Goal: Information Seeking & Learning: Learn about a topic

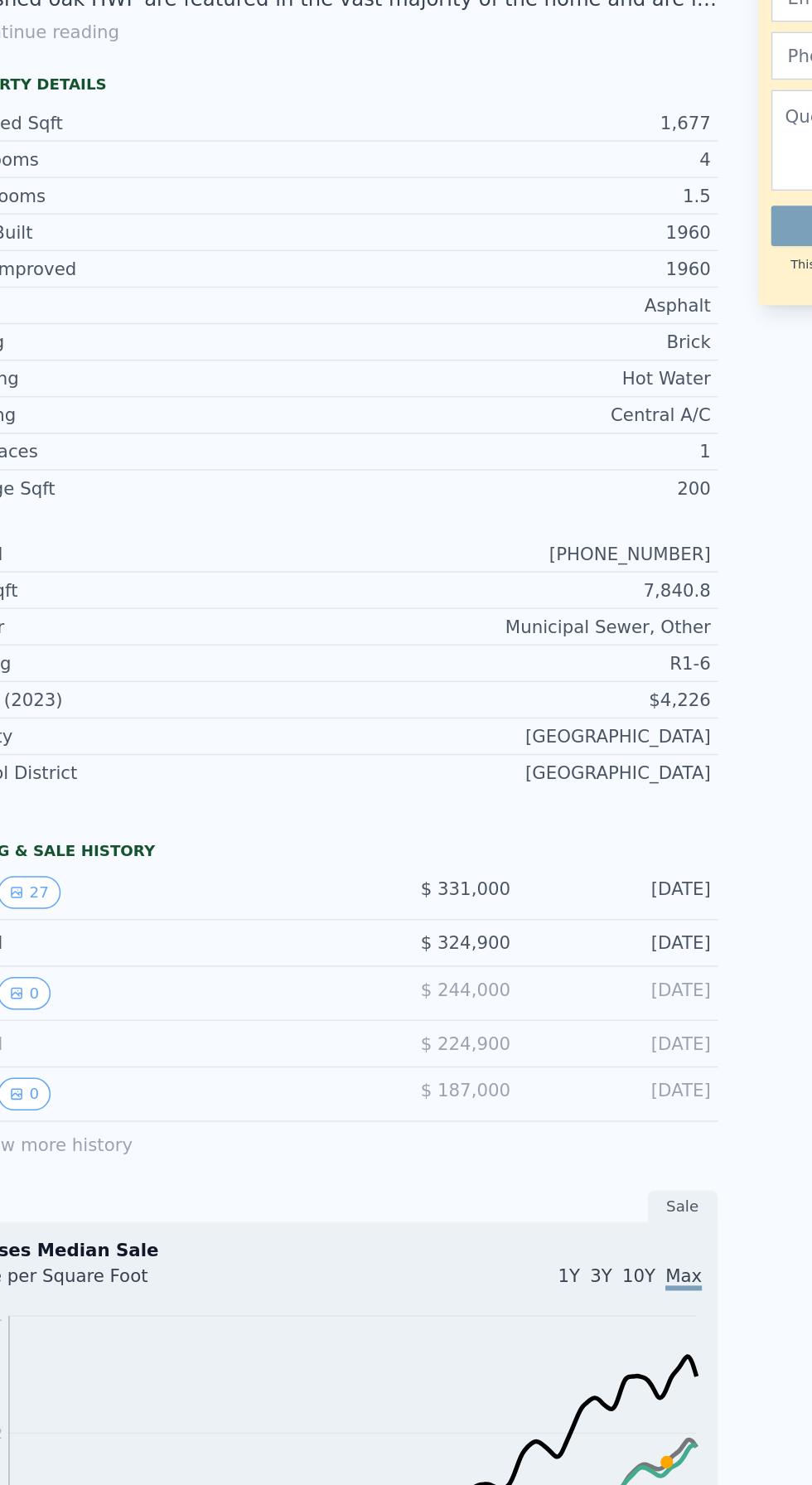
scroll to position [218, 0]
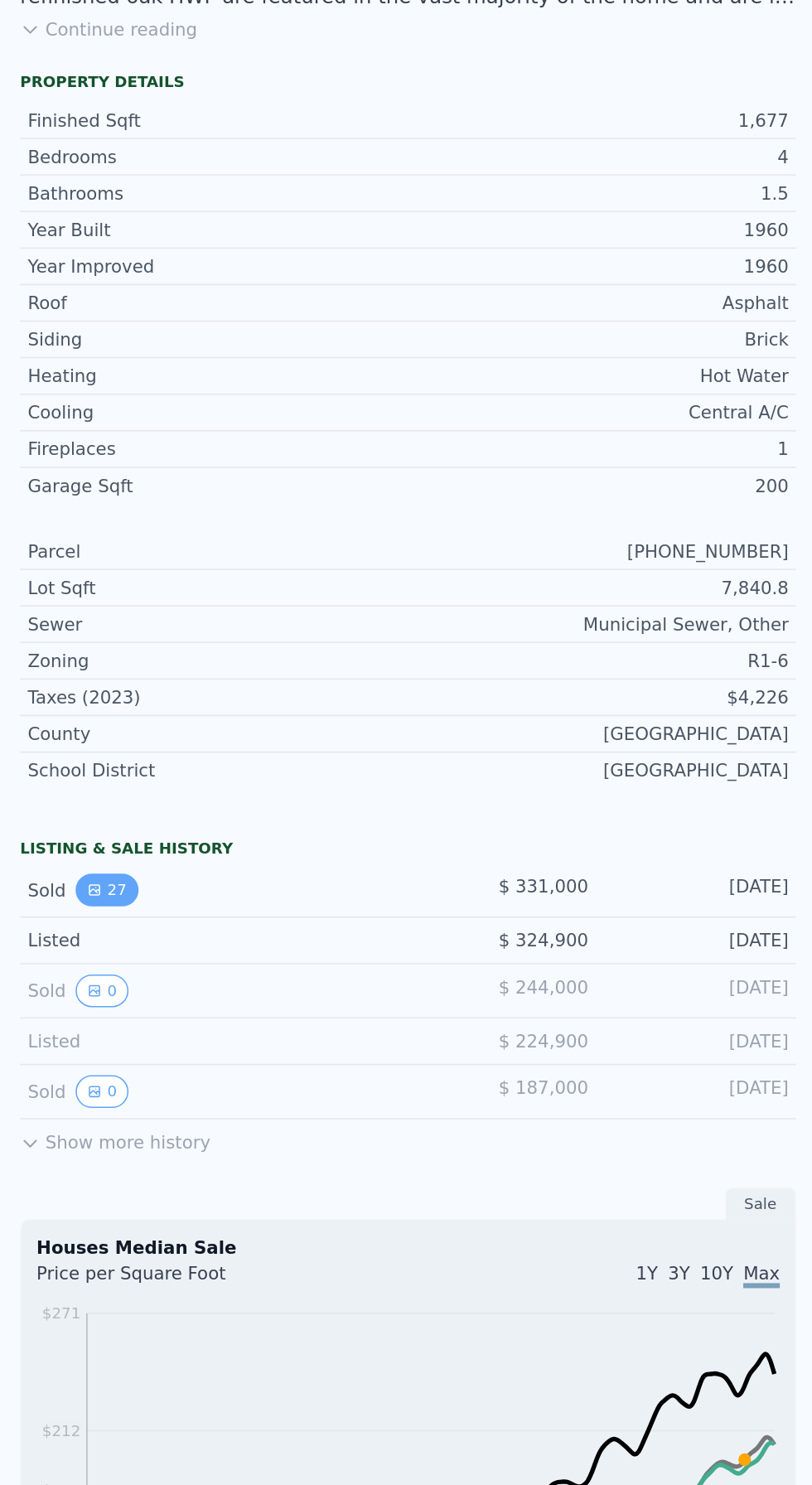
click at [60, 933] on icon "View historical data" at bounding box center [62, 936] width 7 height 7
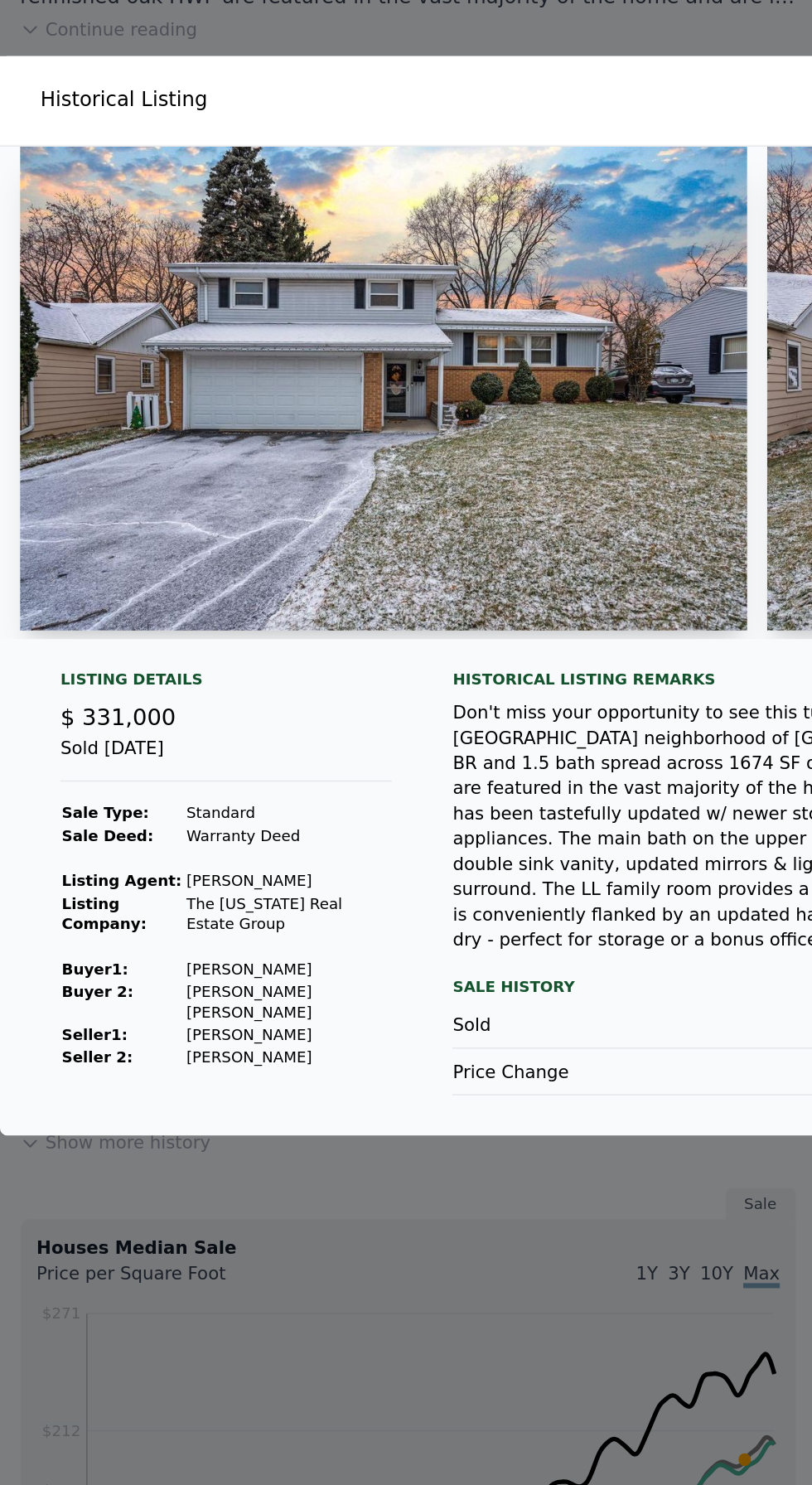
click at [415, 765] on img at bounding box center [252, 607] width 478 height 318
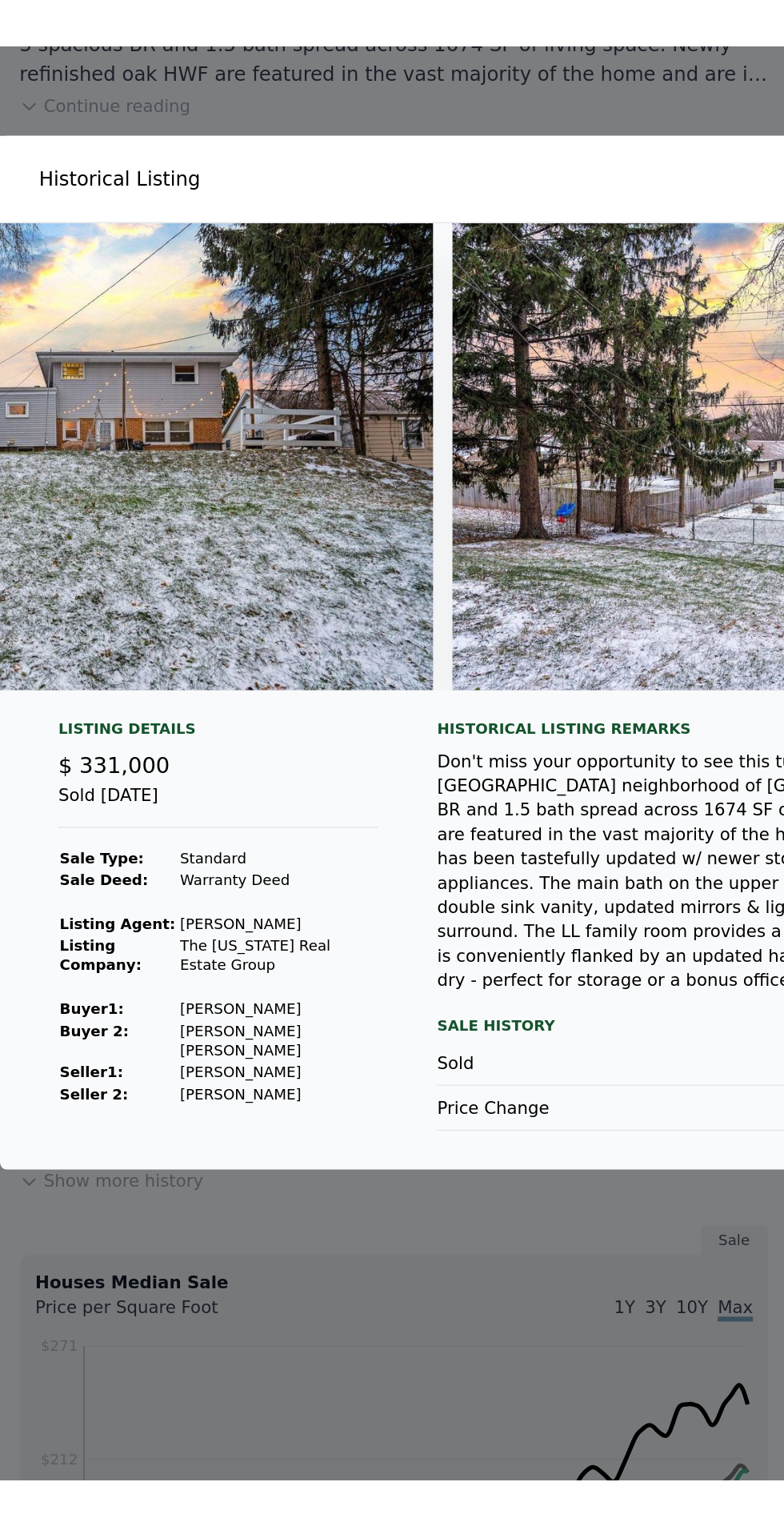
scroll to position [0, 0]
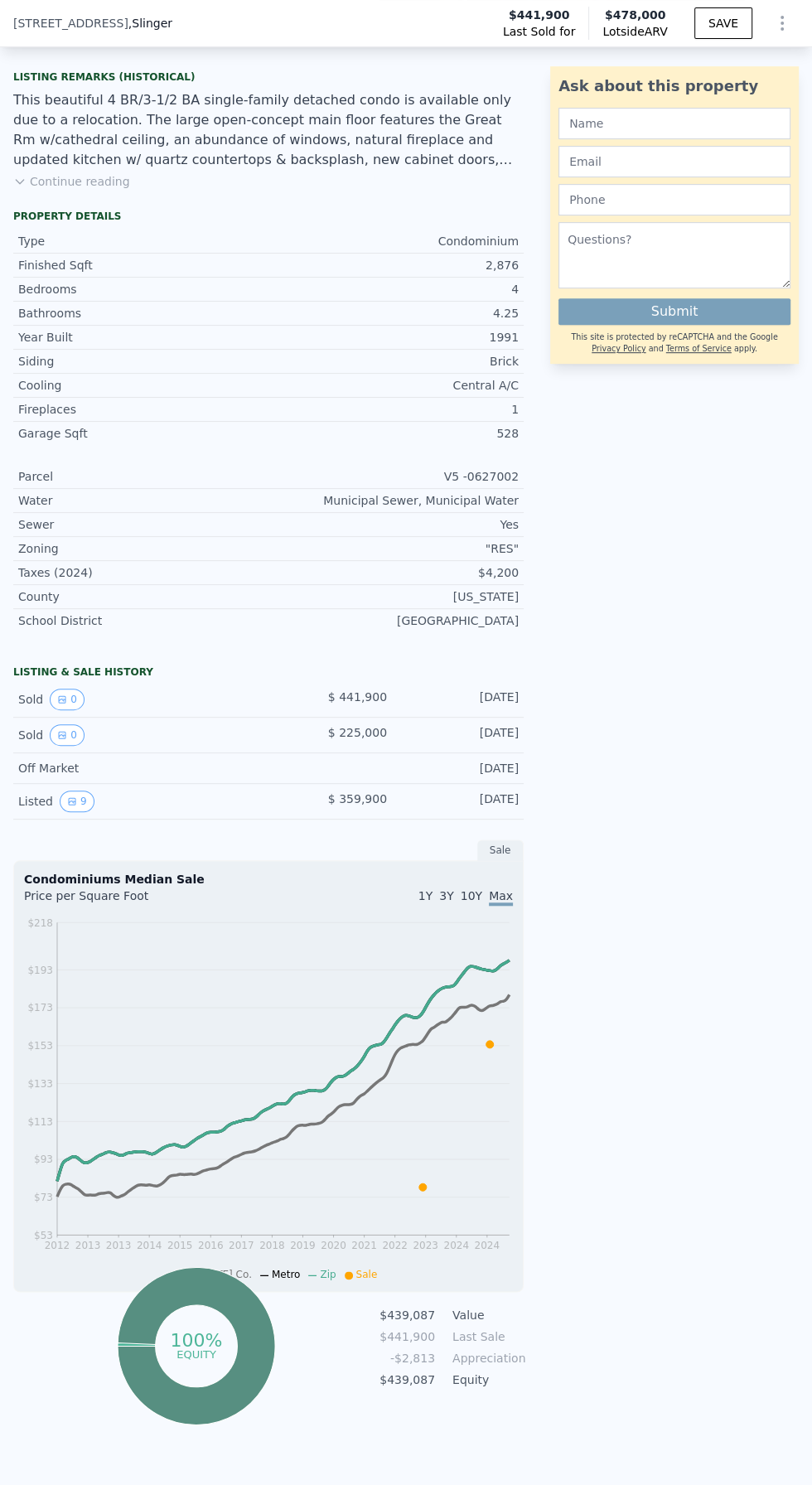
scroll to position [408, 0]
click at [60, 695] on icon "View historical data" at bounding box center [62, 698] width 7 height 7
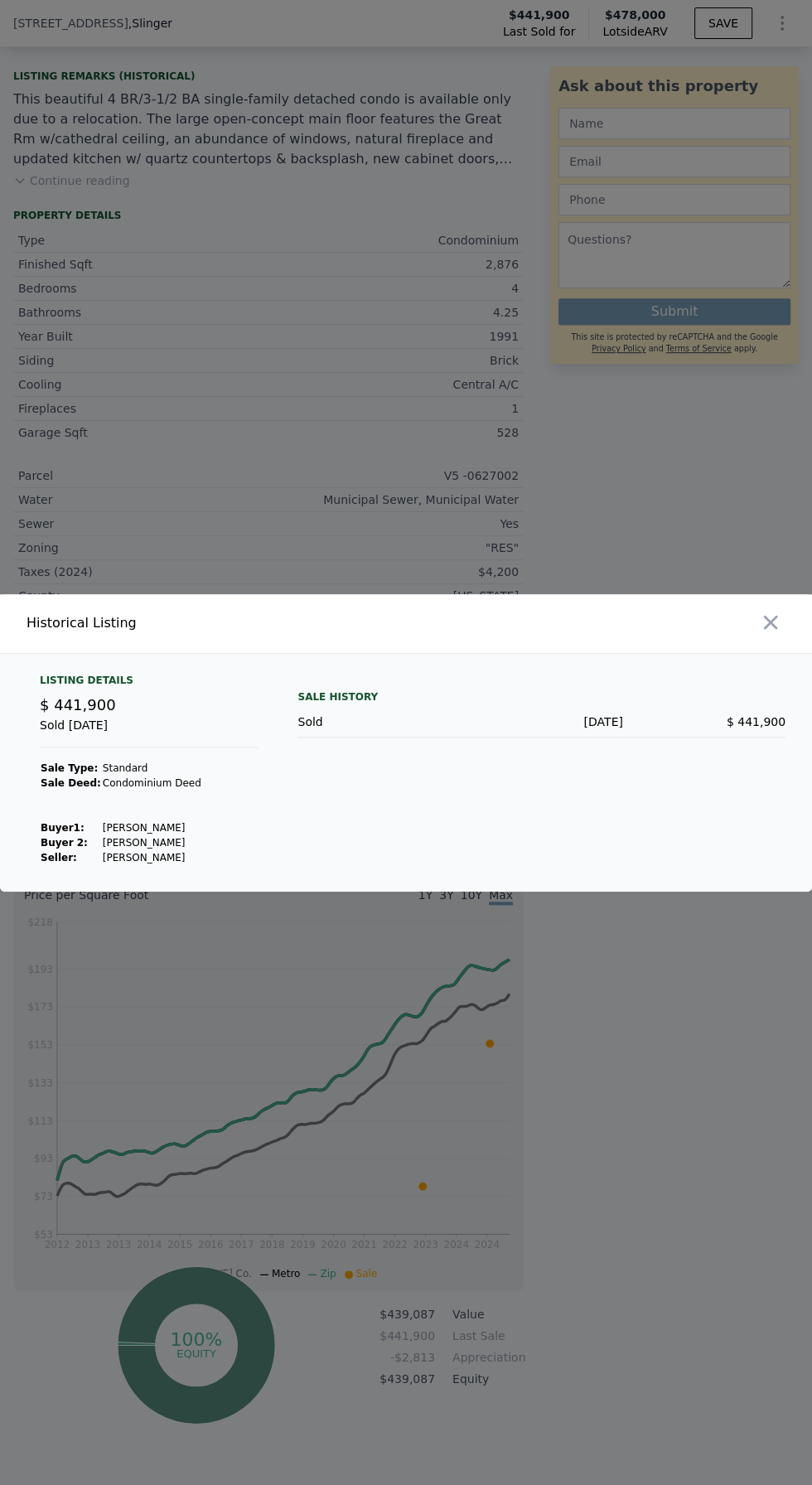
click at [782, 653] on div at bounding box center [612, 623] width 399 height 59
click at [783, 653] on div at bounding box center [612, 623] width 399 height 59
click at [788, 653] on div at bounding box center [612, 623] width 399 height 59
click at [774, 634] on icon "button" at bounding box center [770, 622] width 23 height 23
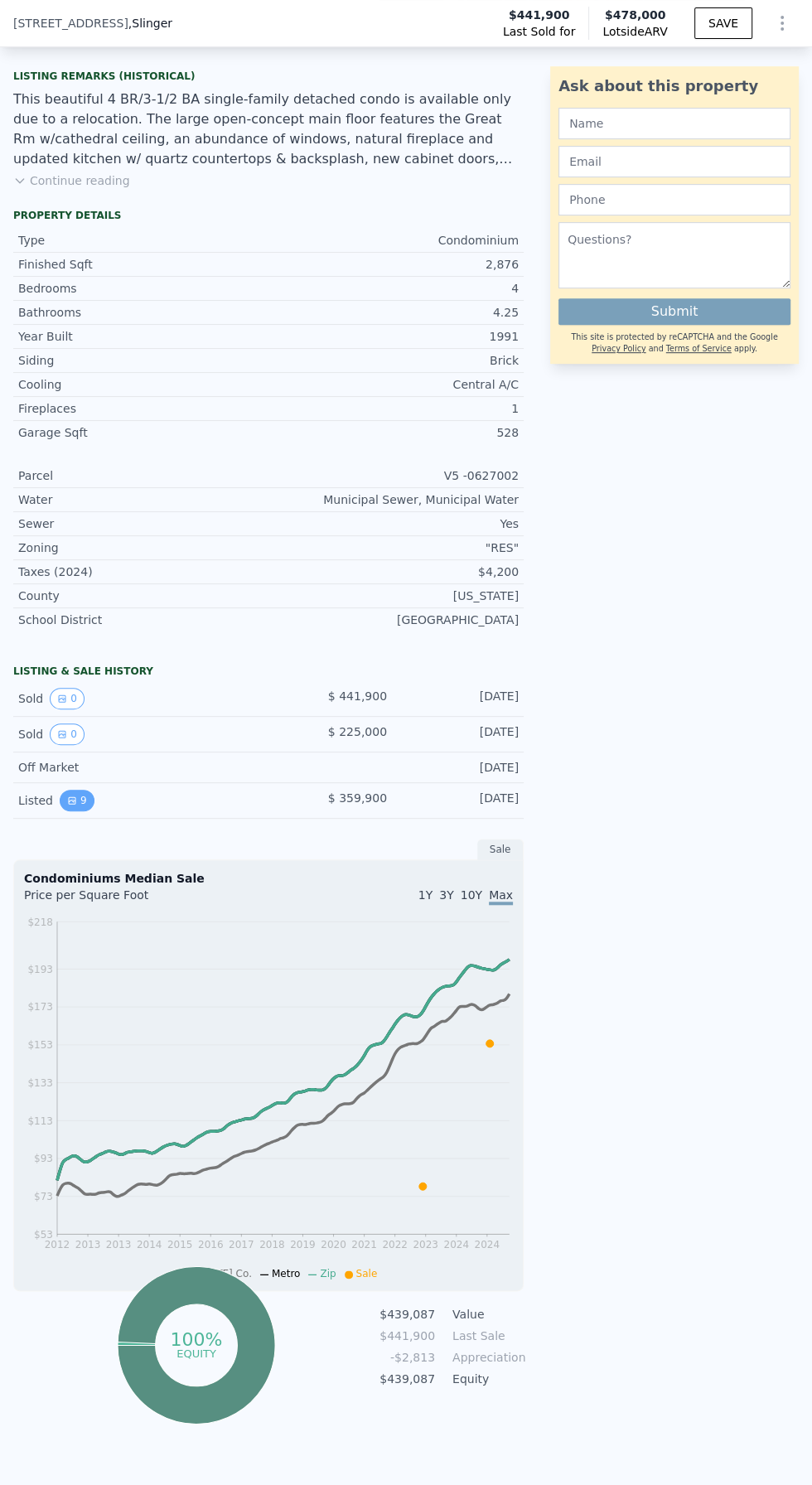
click at [69, 797] on icon "View historical data" at bounding box center [72, 800] width 7 height 7
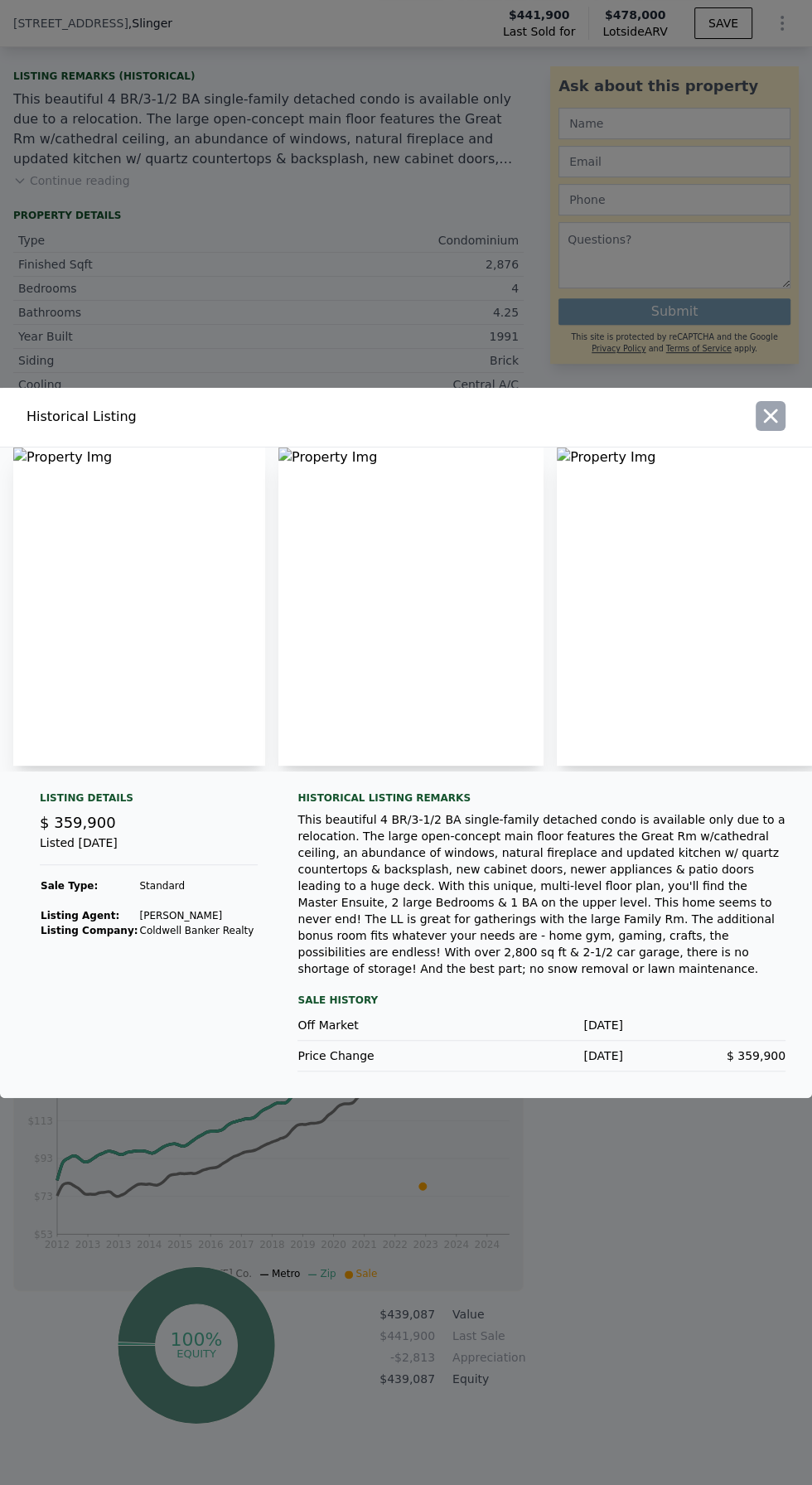
click at [771, 431] on button "button" at bounding box center [770, 416] width 30 height 30
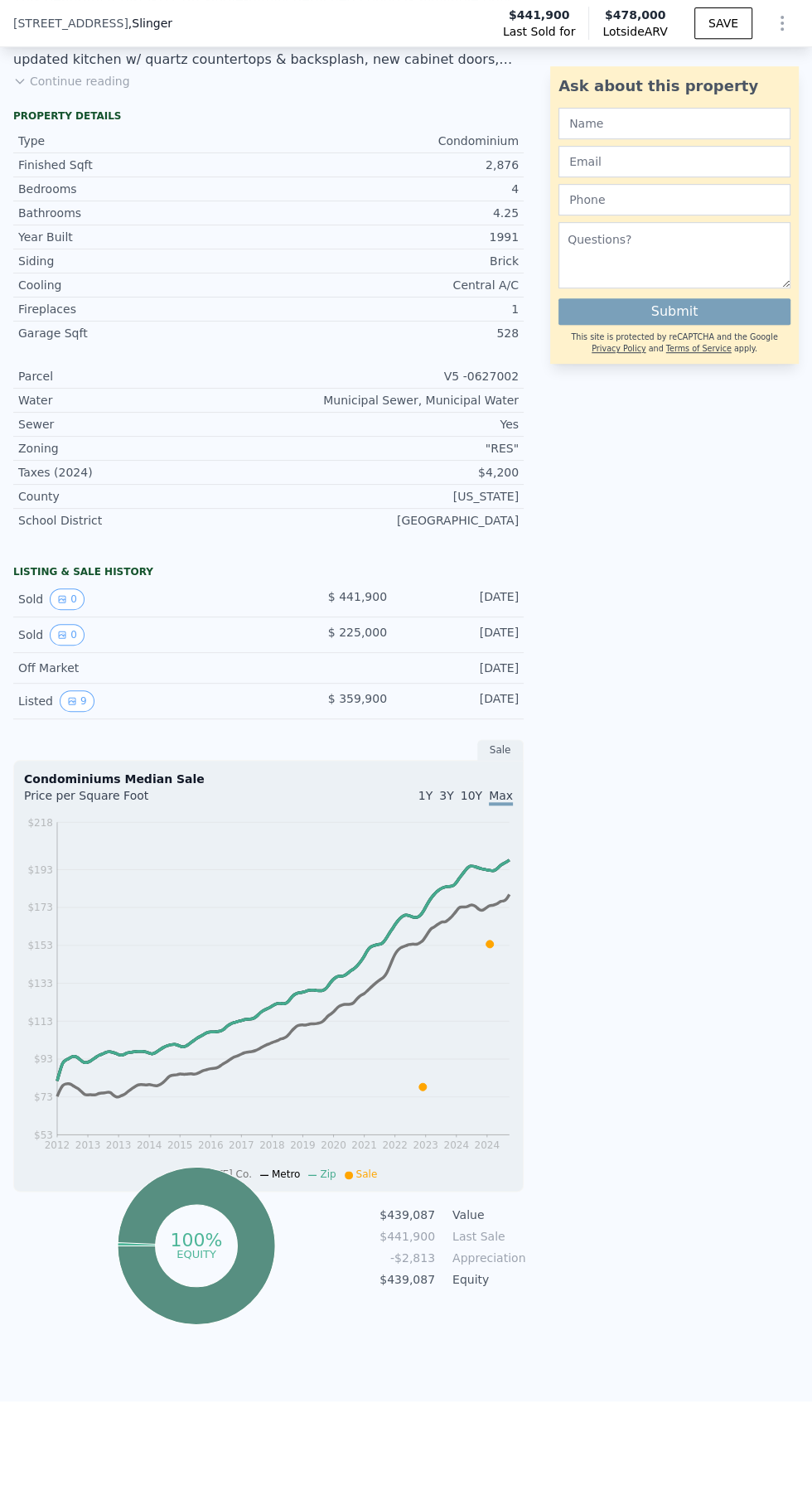
scroll to position [503, 0]
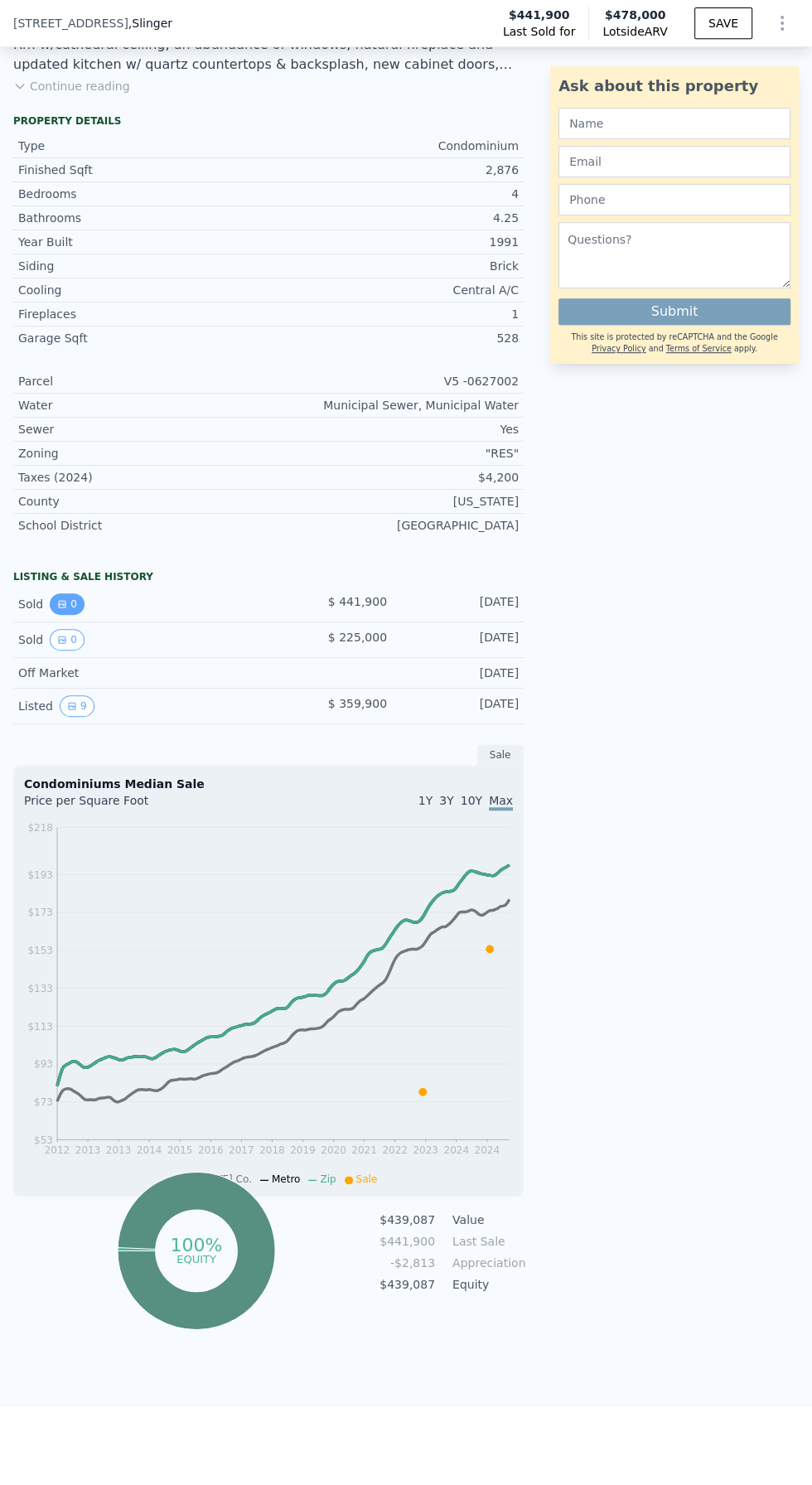
click at [60, 601] on icon "View historical data" at bounding box center [62, 604] width 7 height 7
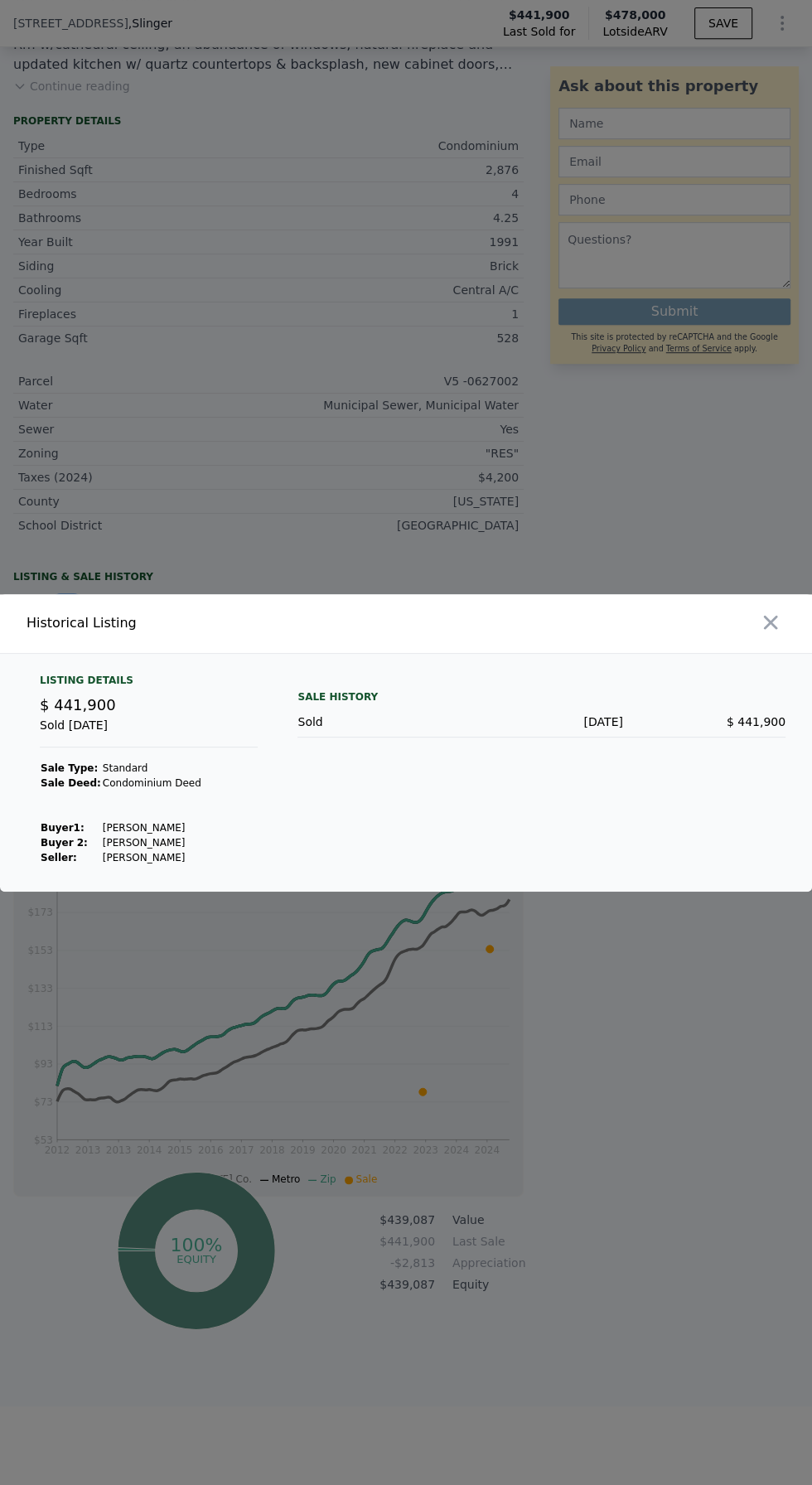
click at [641, 1053] on div at bounding box center [406, 742] width 812 height 1485
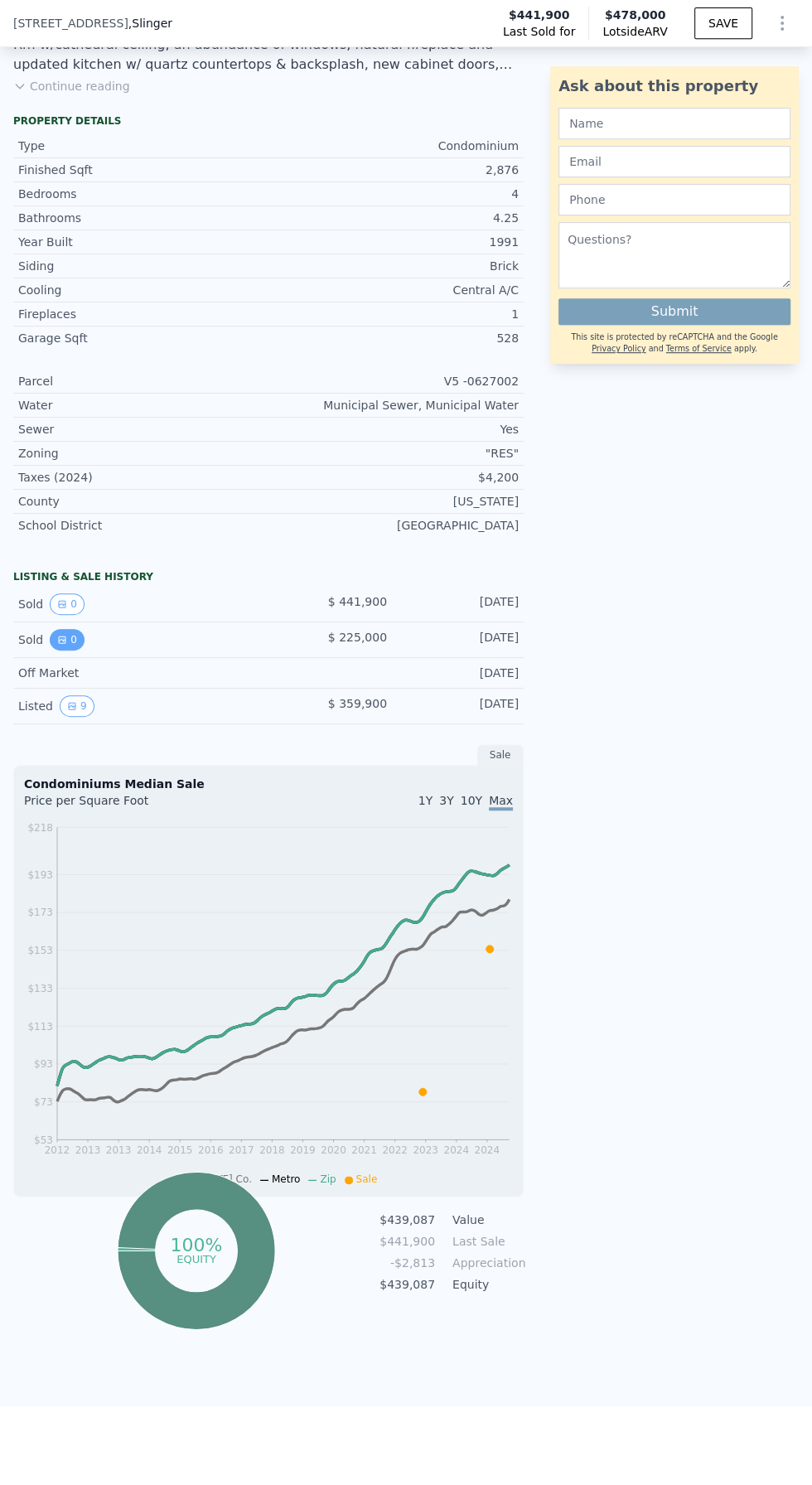
click at [60, 636] on icon "View historical data" at bounding box center [62, 639] width 7 height 7
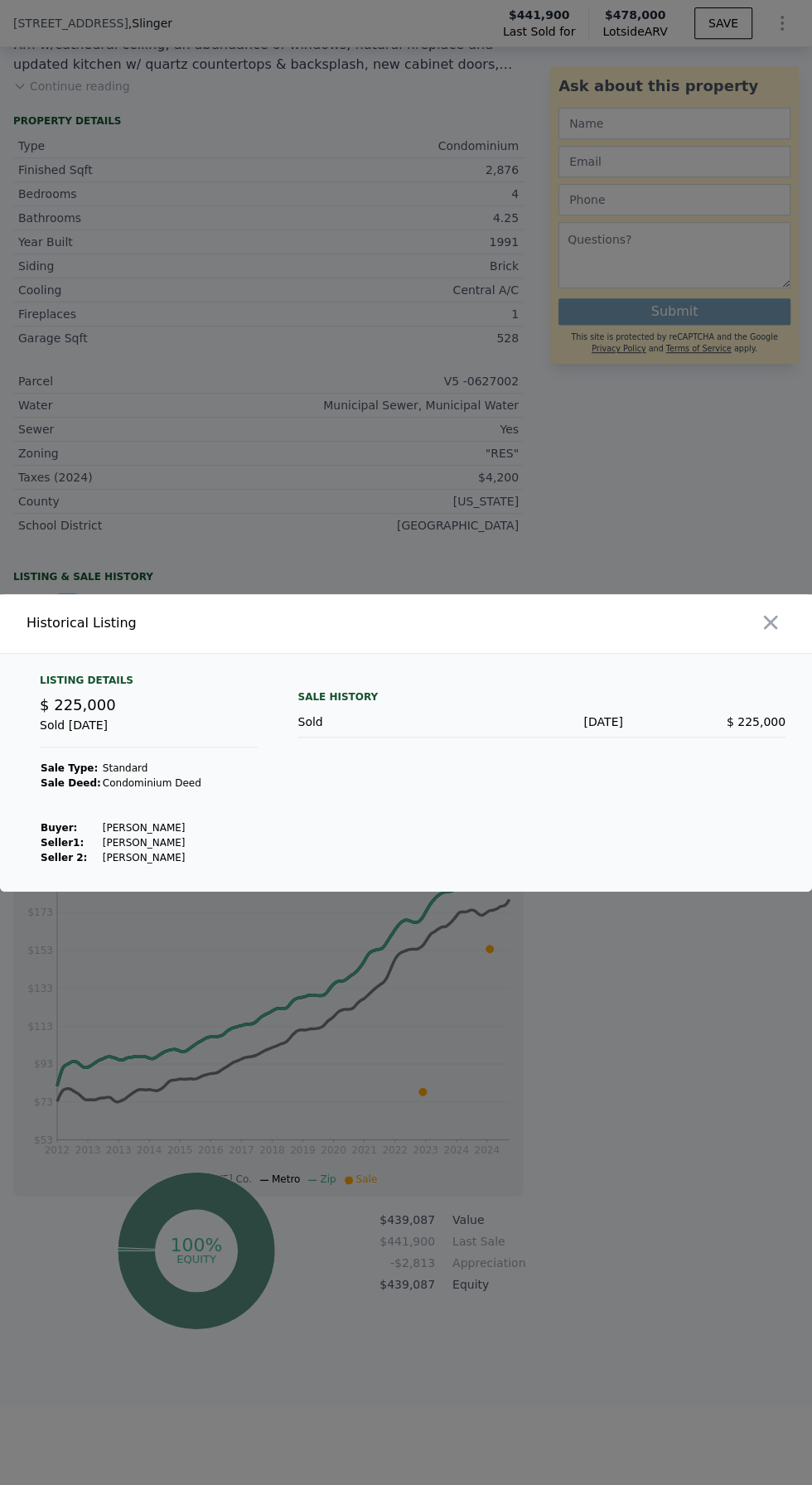
click at [644, 1069] on div at bounding box center [406, 742] width 812 height 1485
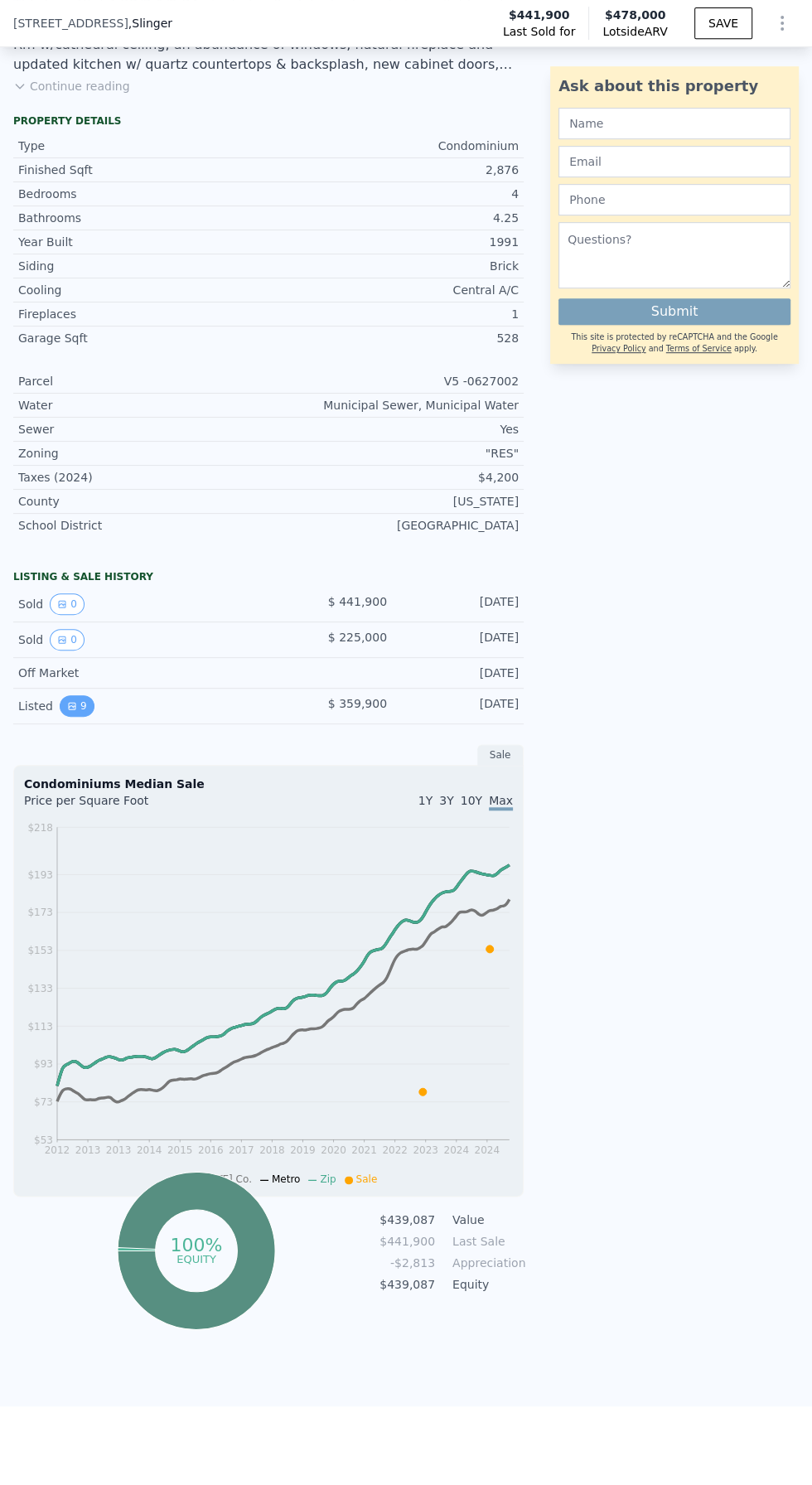
click at [69, 703] on icon "View historical data" at bounding box center [72, 706] width 7 height 7
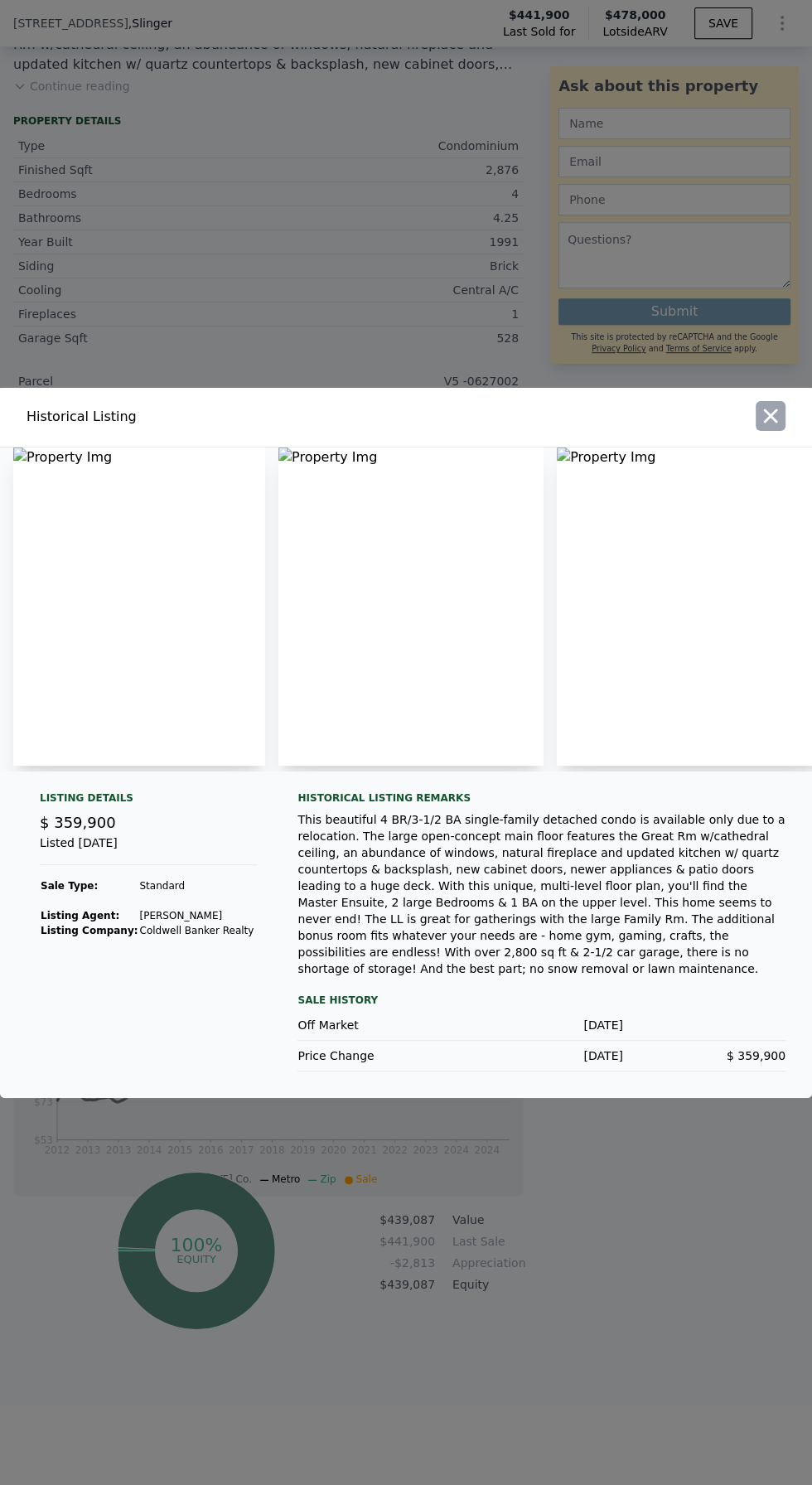
click at [769, 428] on icon "button" at bounding box center [770, 415] width 23 height 23
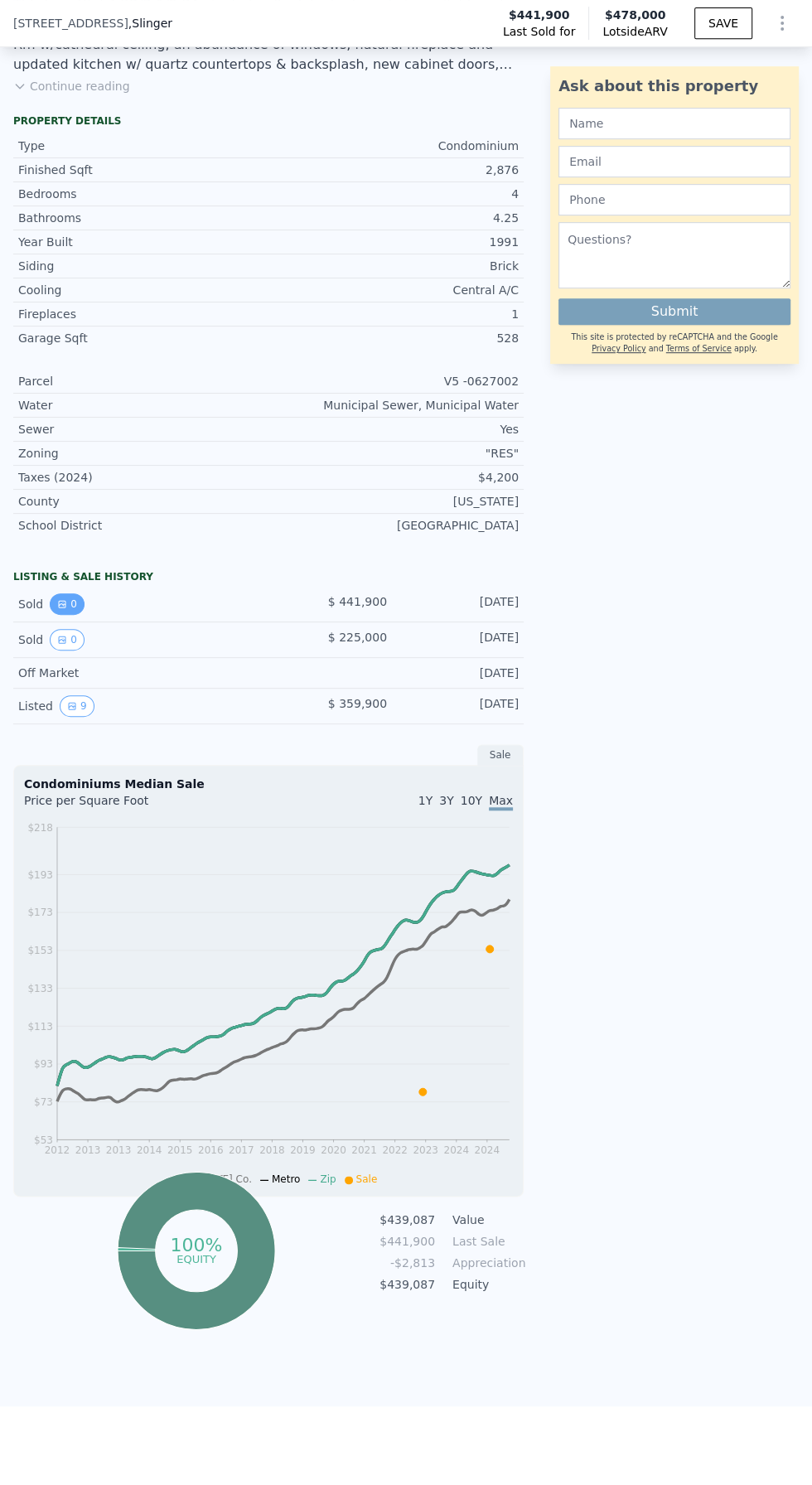
click at [60, 601] on icon "View historical data" at bounding box center [62, 604] width 7 height 7
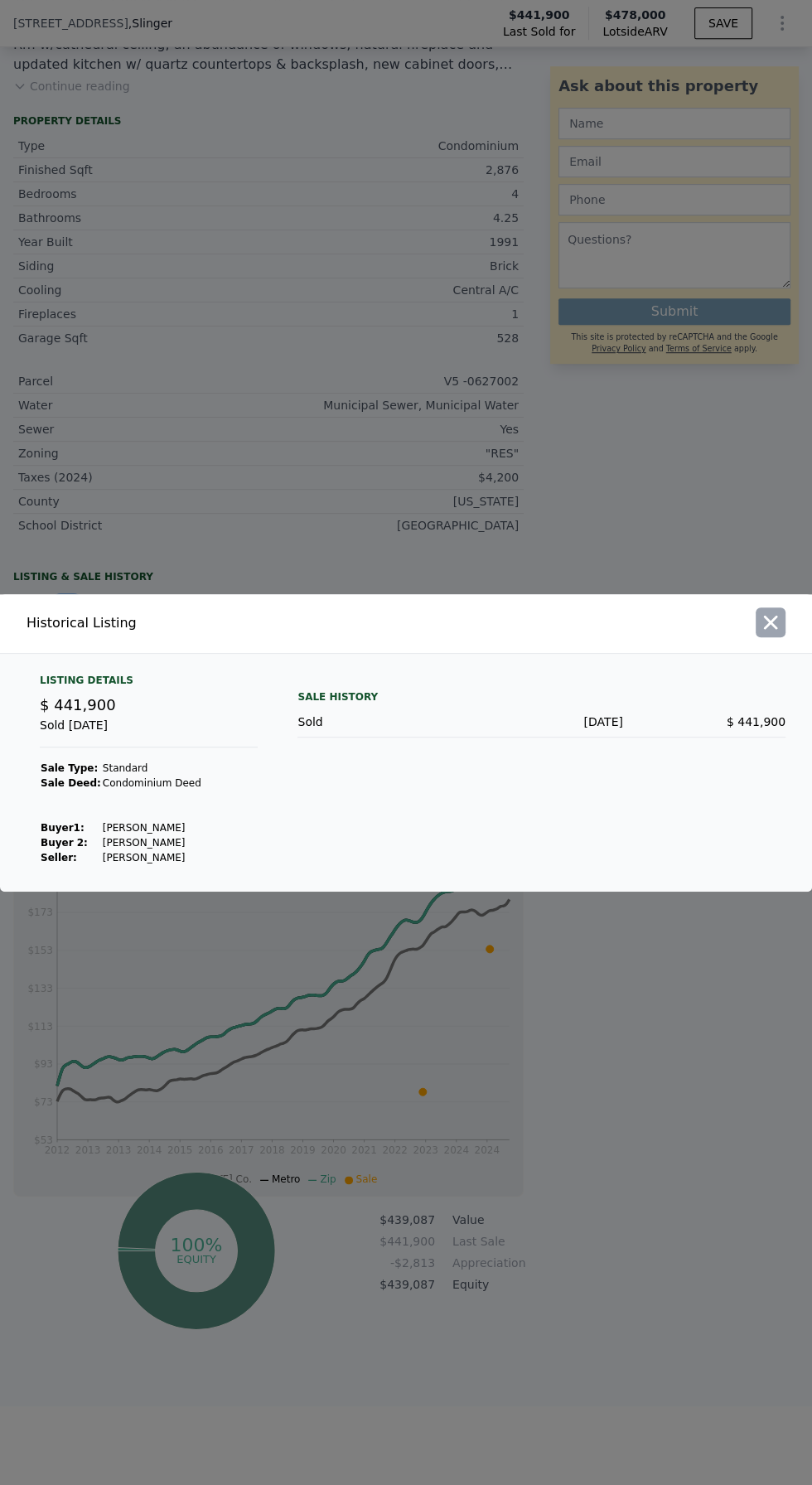
click at [779, 634] on icon "button" at bounding box center [770, 622] width 23 height 23
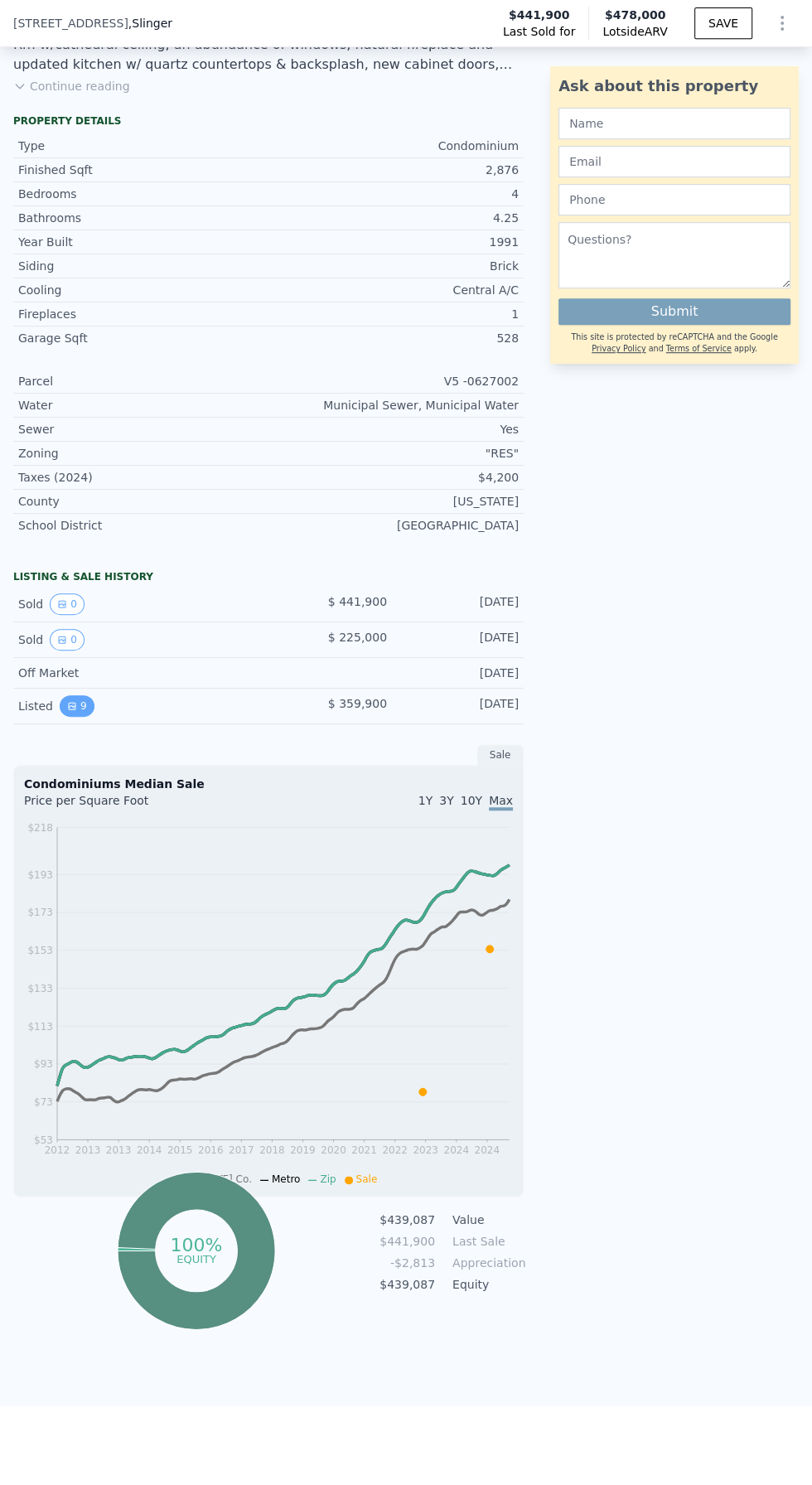
click at [69, 703] on icon "View historical data" at bounding box center [72, 706] width 7 height 7
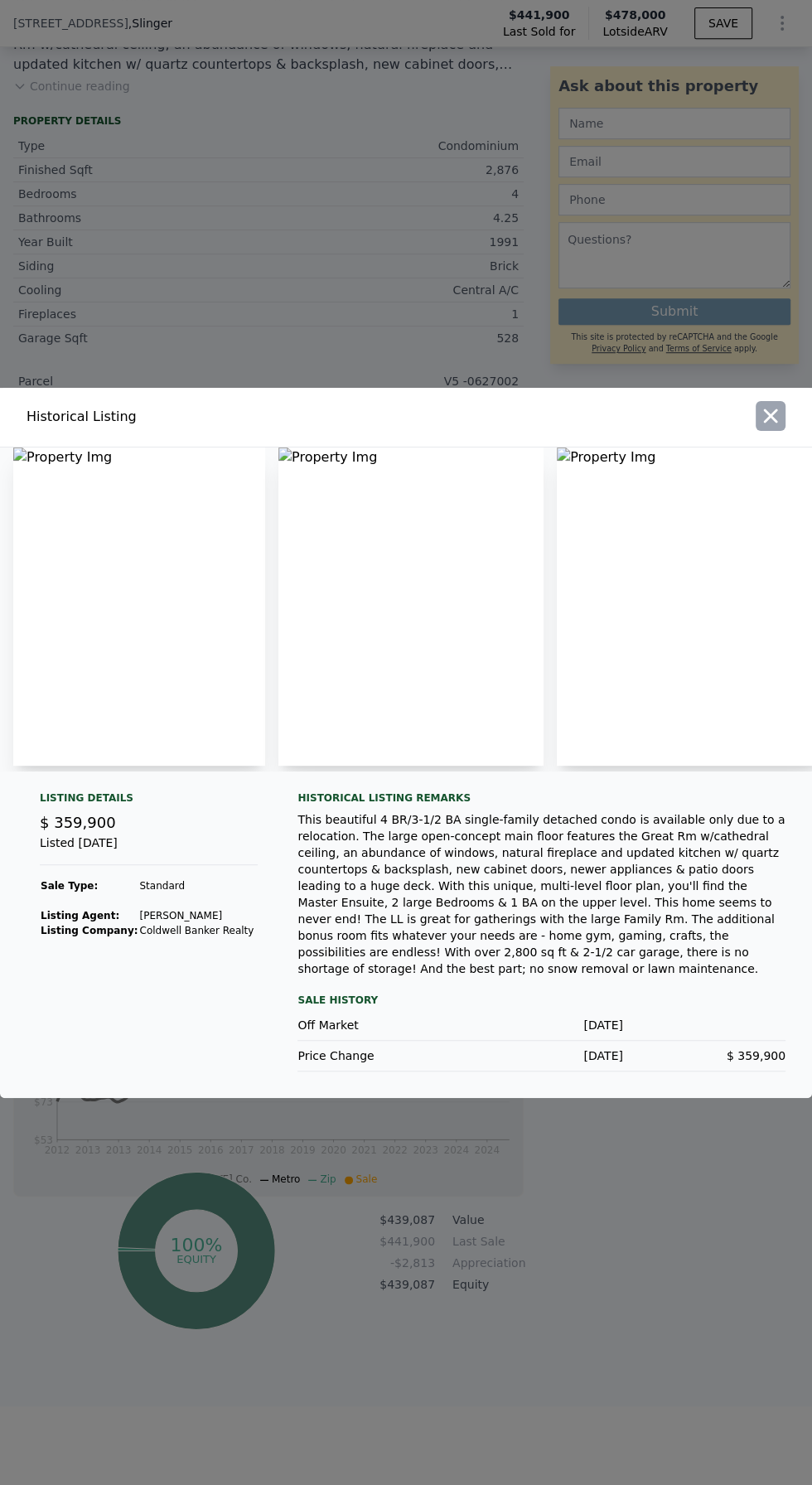
click at [777, 431] on button "button" at bounding box center [770, 416] width 30 height 30
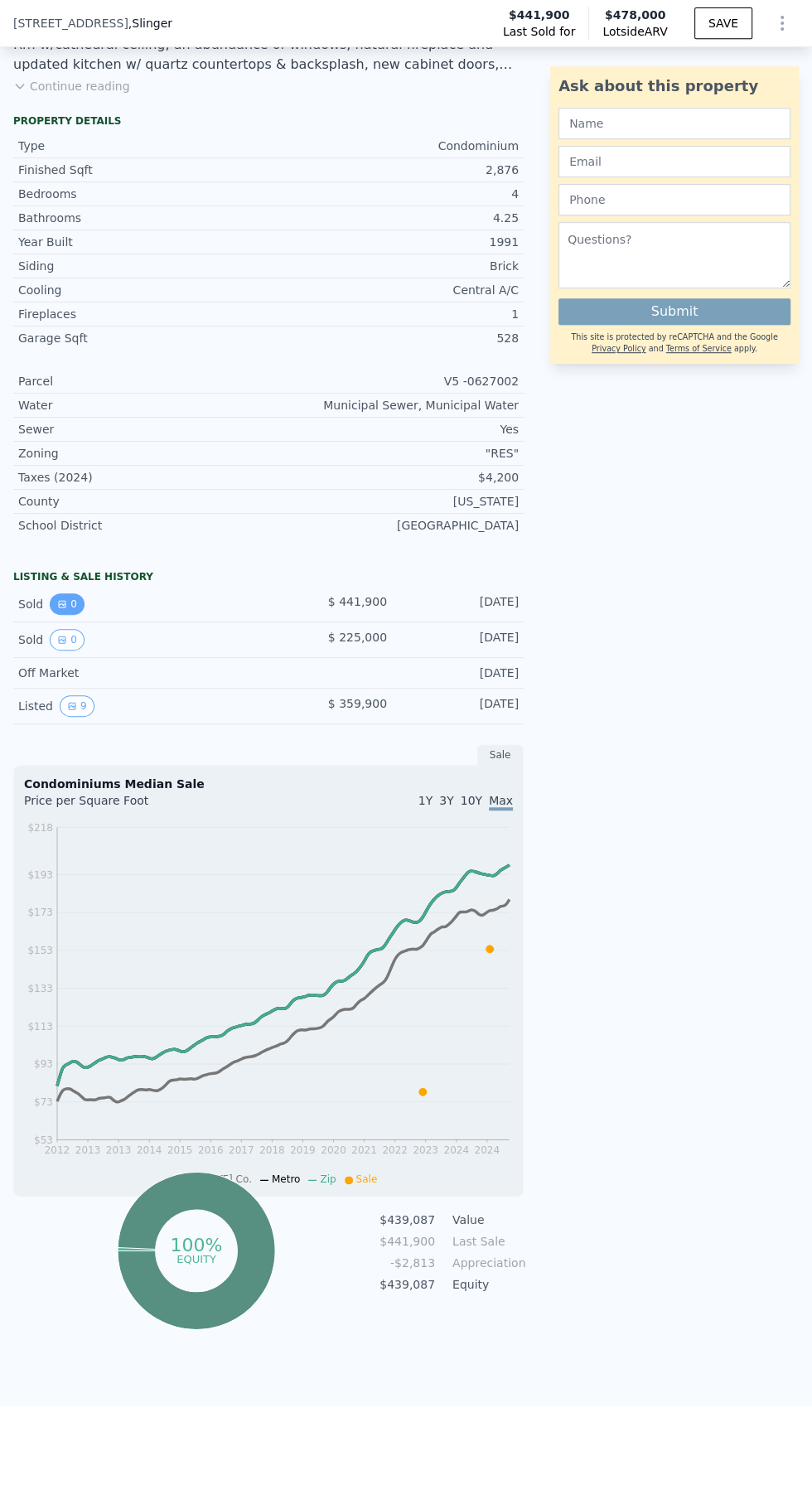
click at [60, 601] on icon "View historical data" at bounding box center [62, 604] width 7 height 7
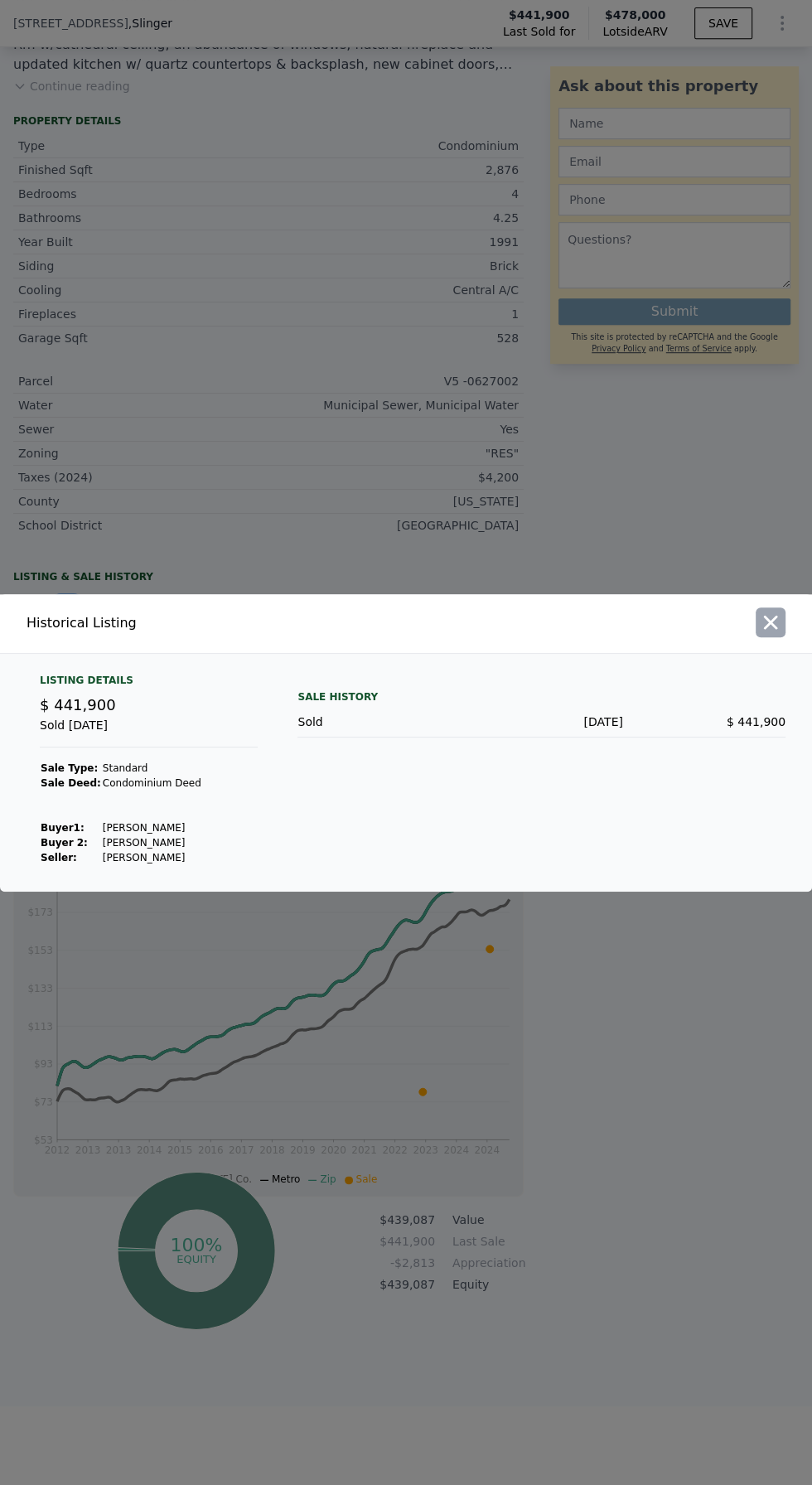
click at [769, 634] on icon "button" at bounding box center [770, 622] width 23 height 23
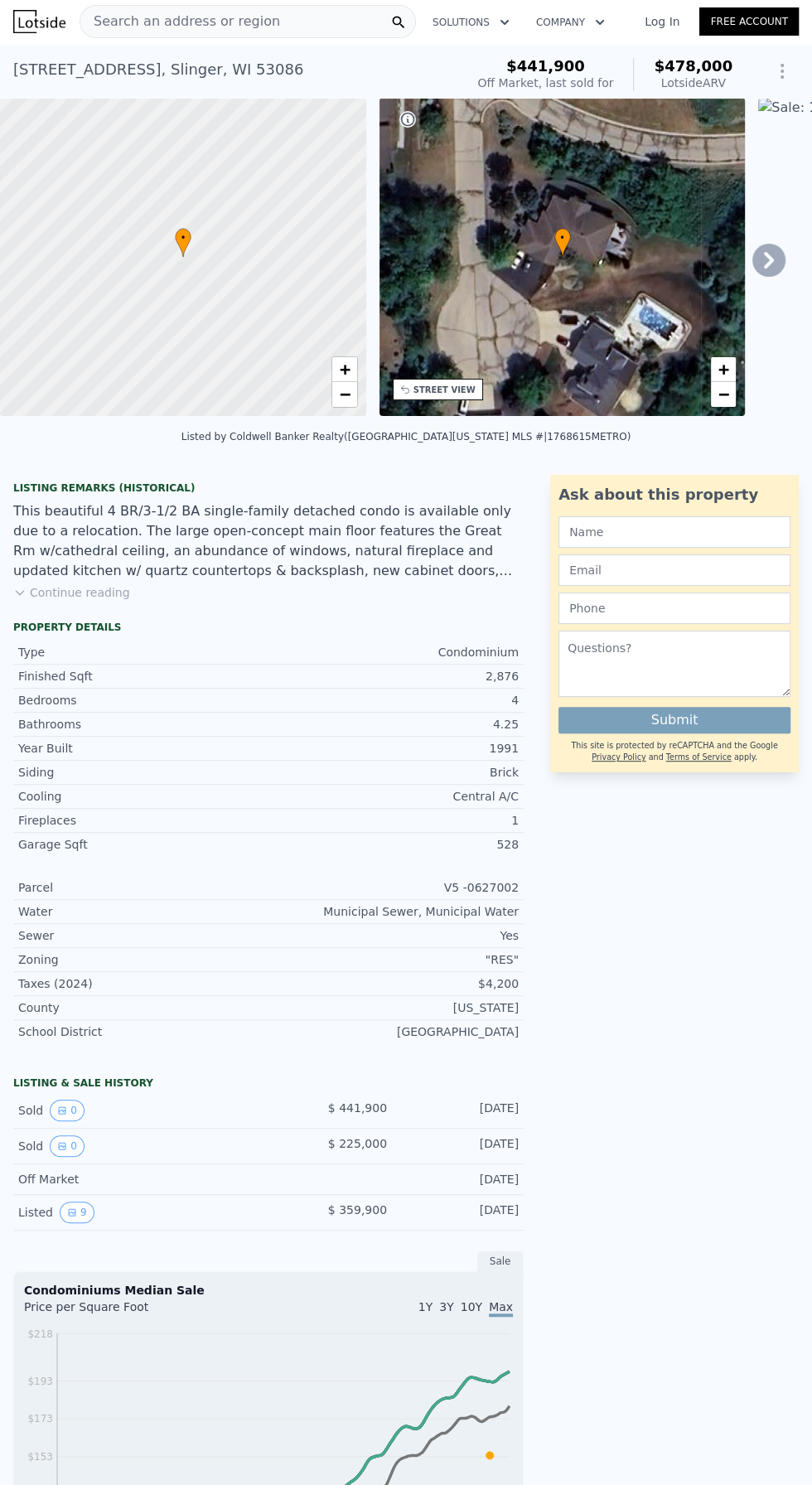
scroll to position [0, 0]
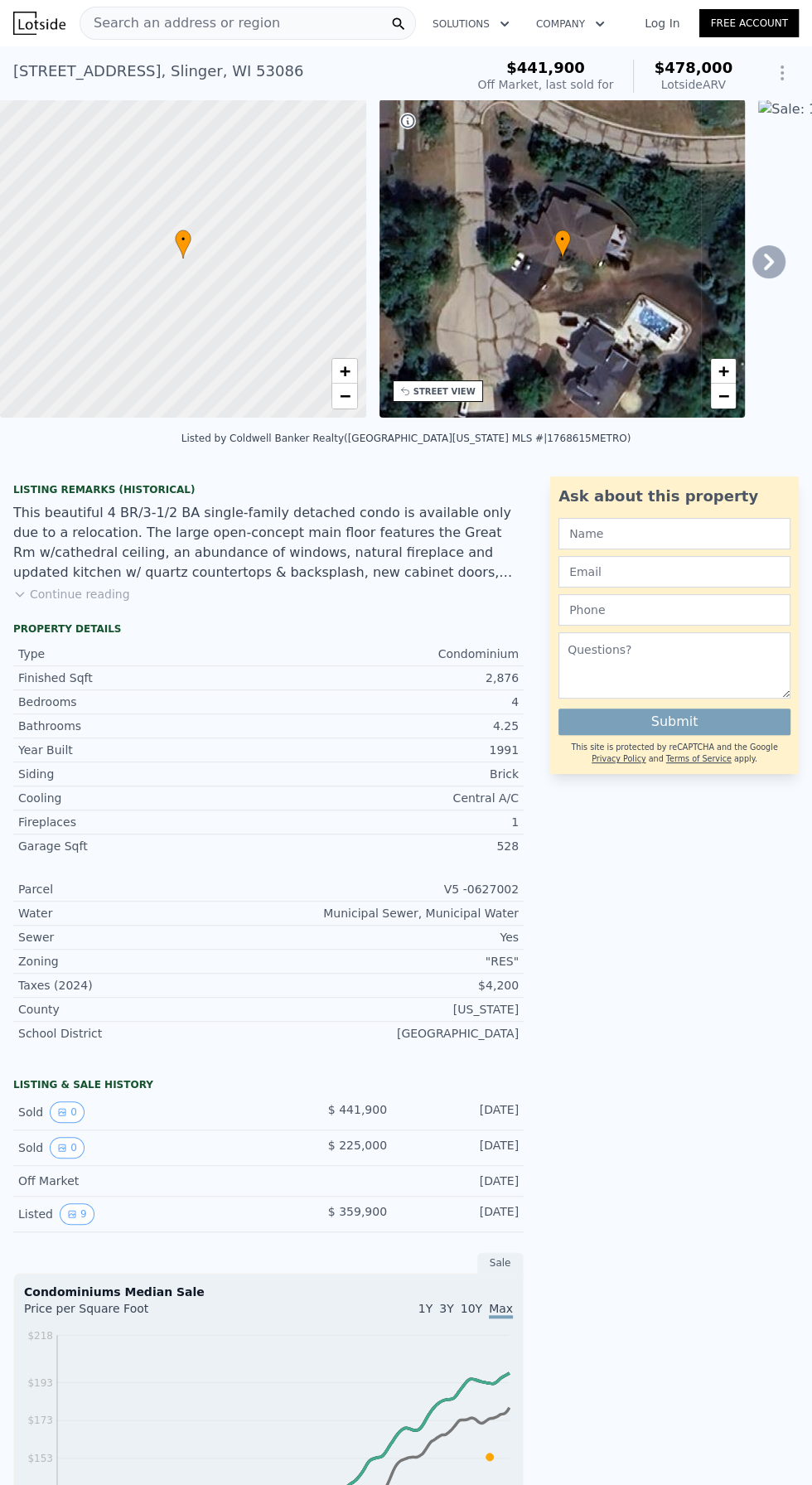
click at [507, 276] on div "• + −" at bounding box center [562, 259] width 366 height 318
click at [723, 372] on span "+" at bounding box center [723, 370] width 11 height 21
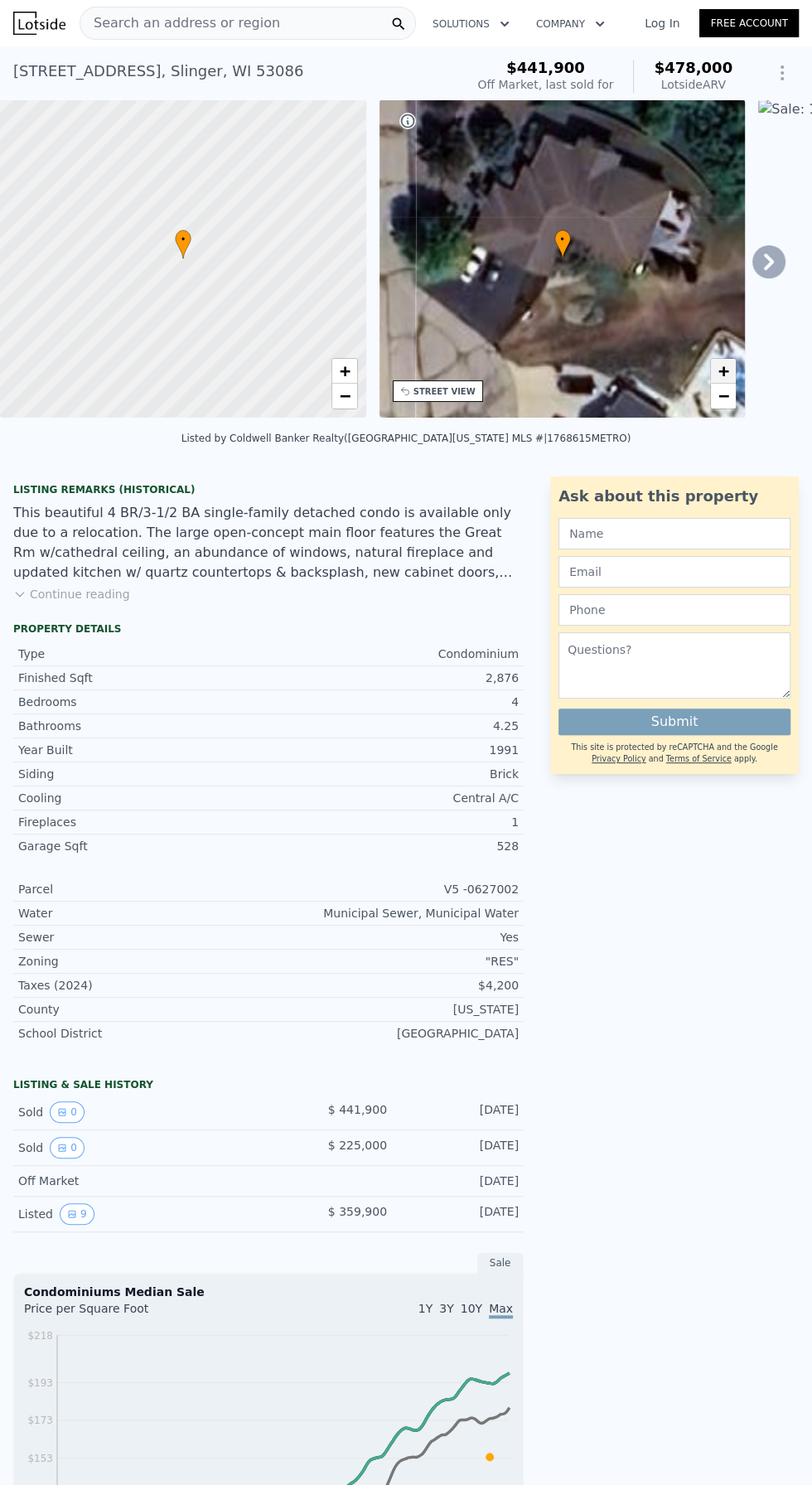
click at [723, 372] on span "+" at bounding box center [723, 370] width 11 height 21
click at [42, 591] on button "Continue reading" at bounding box center [71, 594] width 116 height 17
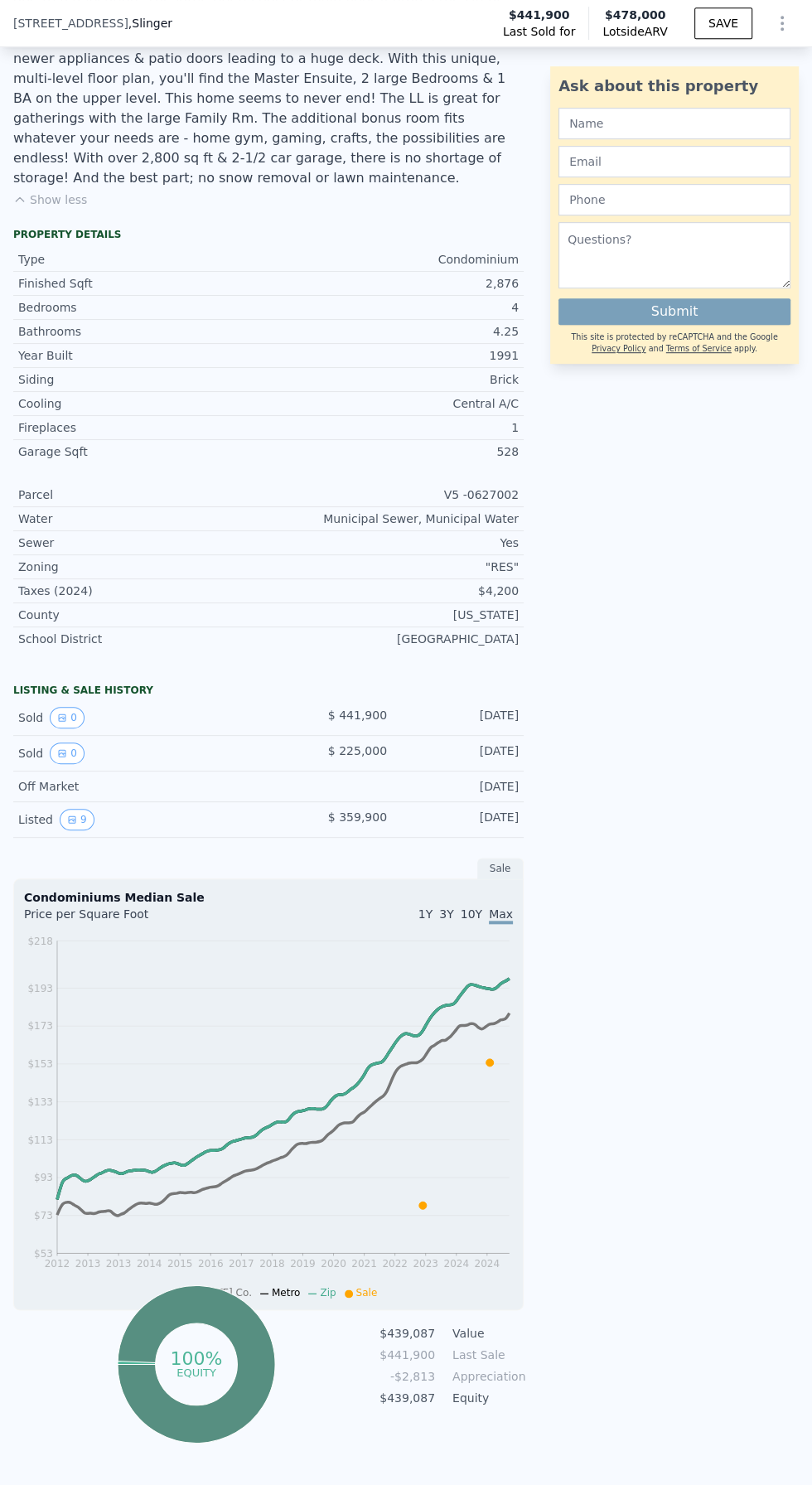
scroll to position [564, 0]
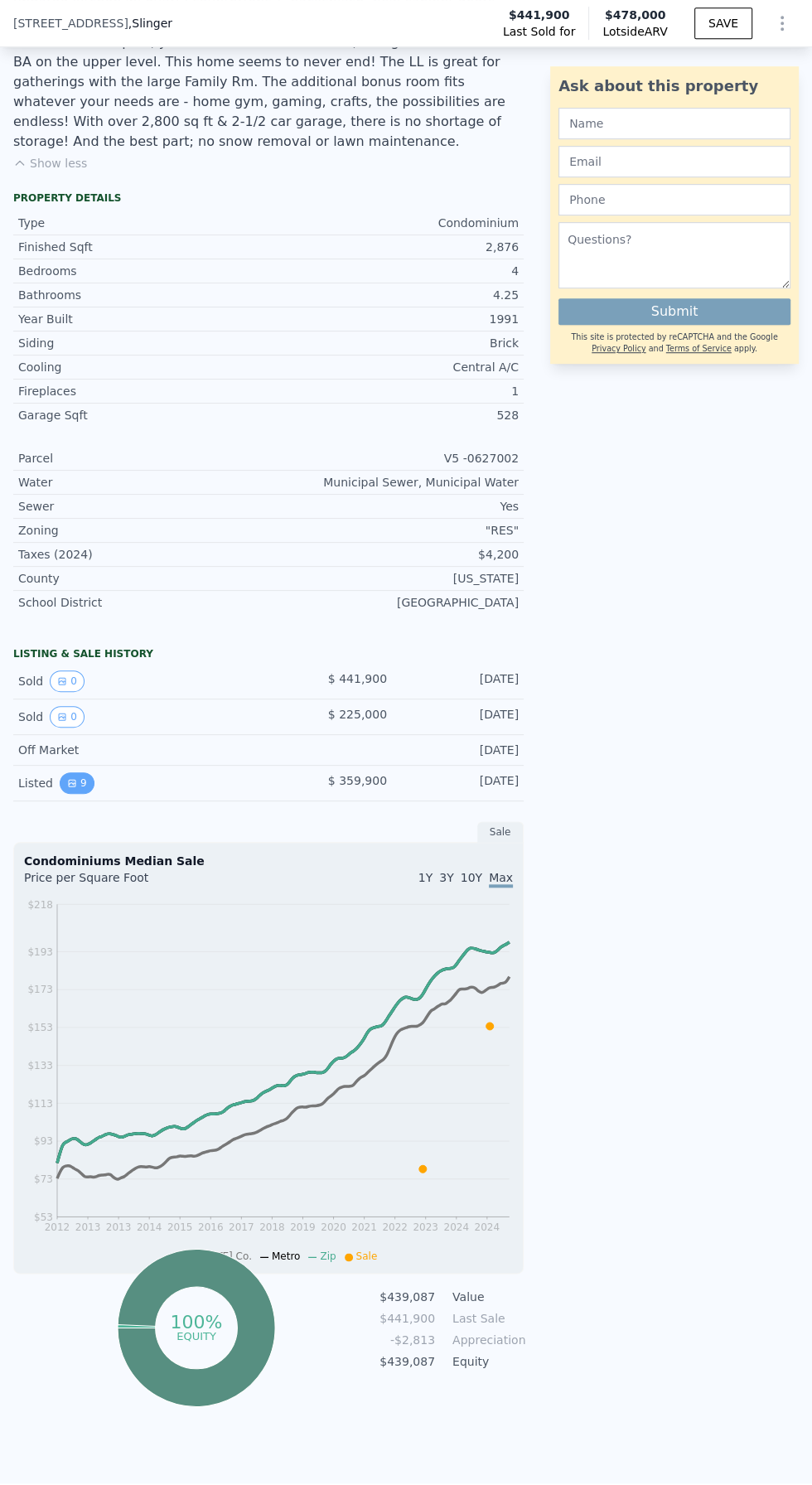
click at [73, 772] on button "9" at bounding box center [77, 783] width 35 height 22
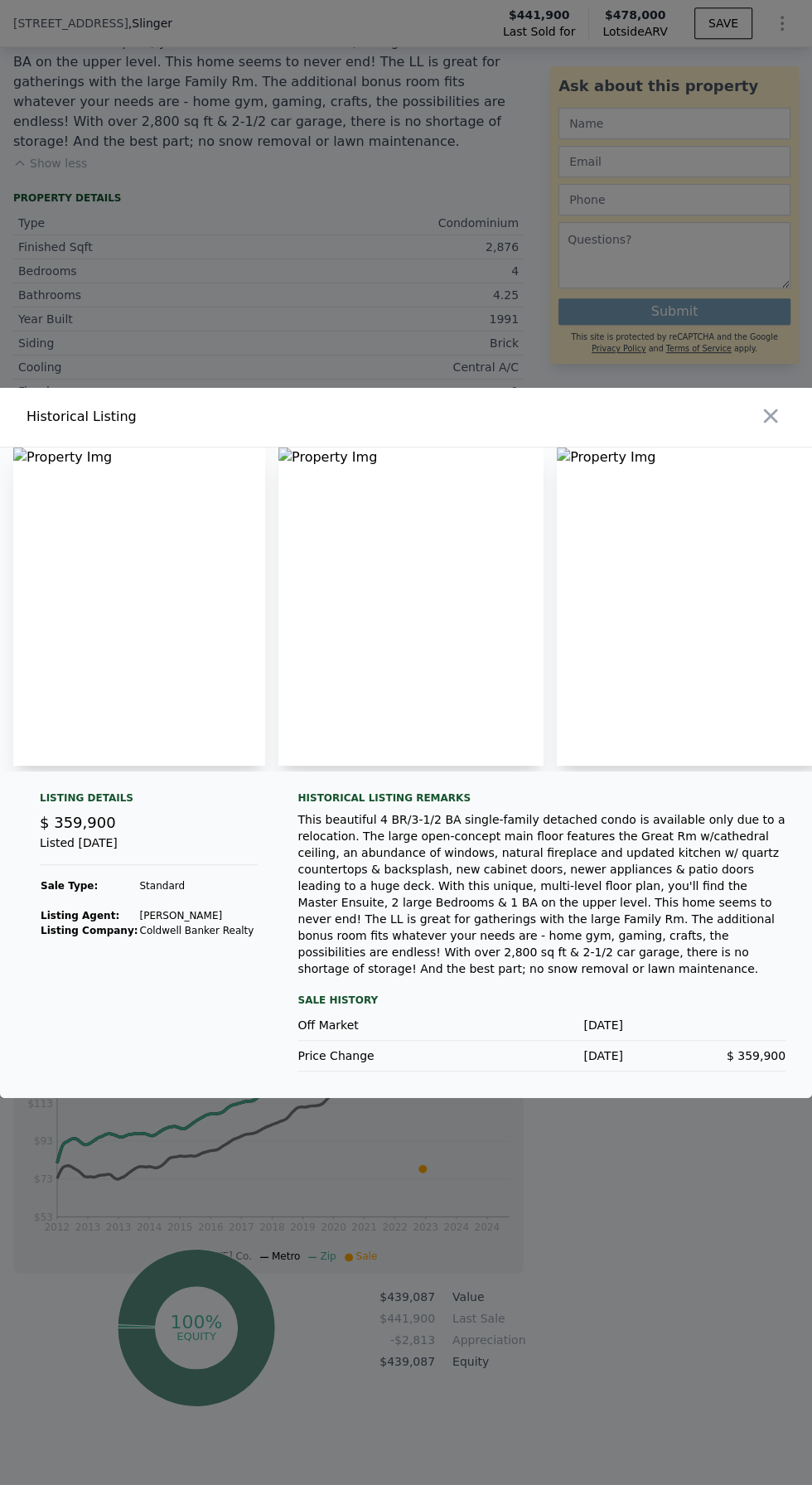
click at [79, 626] on img at bounding box center [138, 607] width 252 height 318
click at [60, 448] on div "Historical Listing" at bounding box center [406, 418] width 812 height 60
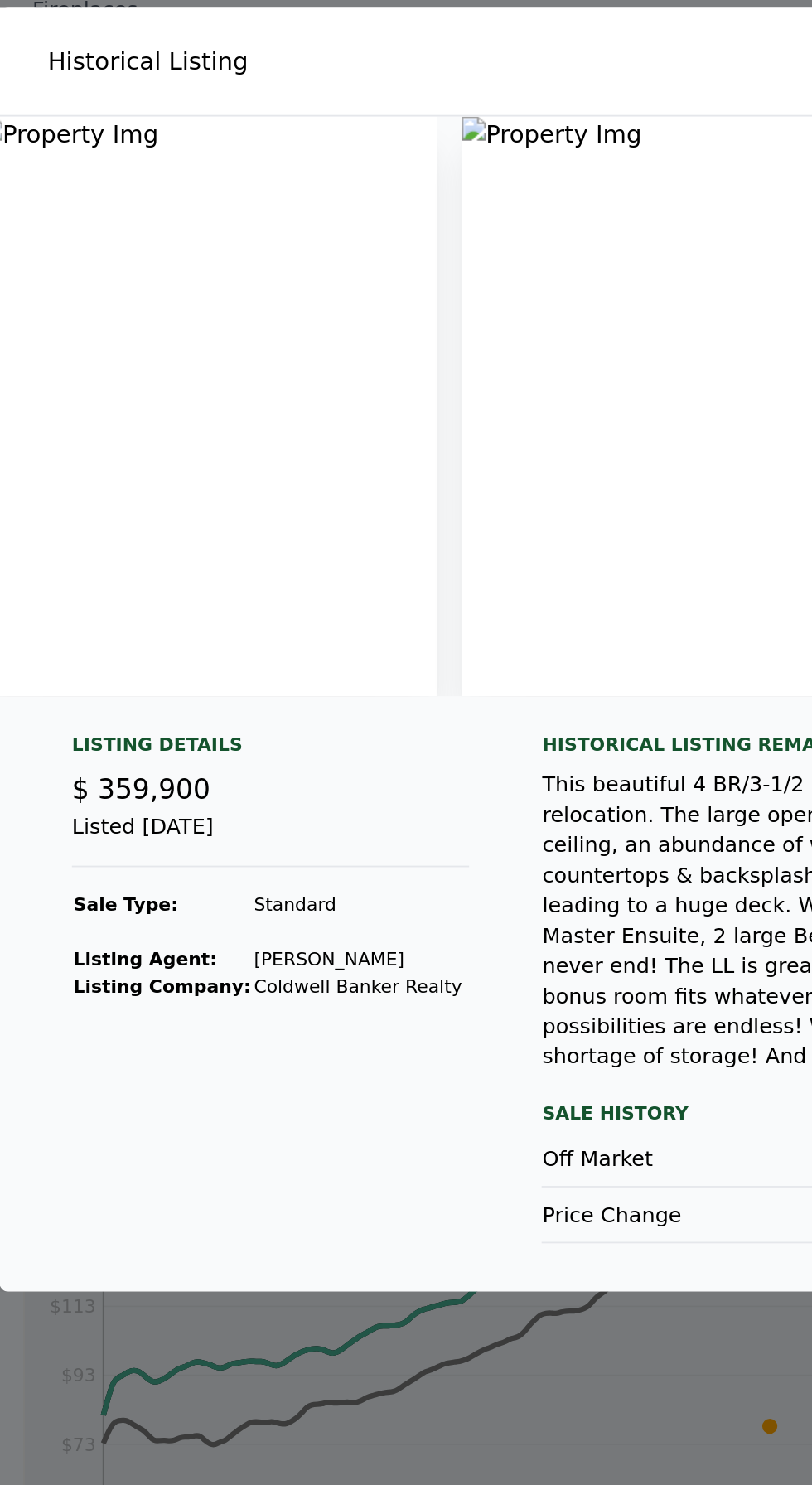
scroll to position [0, 0]
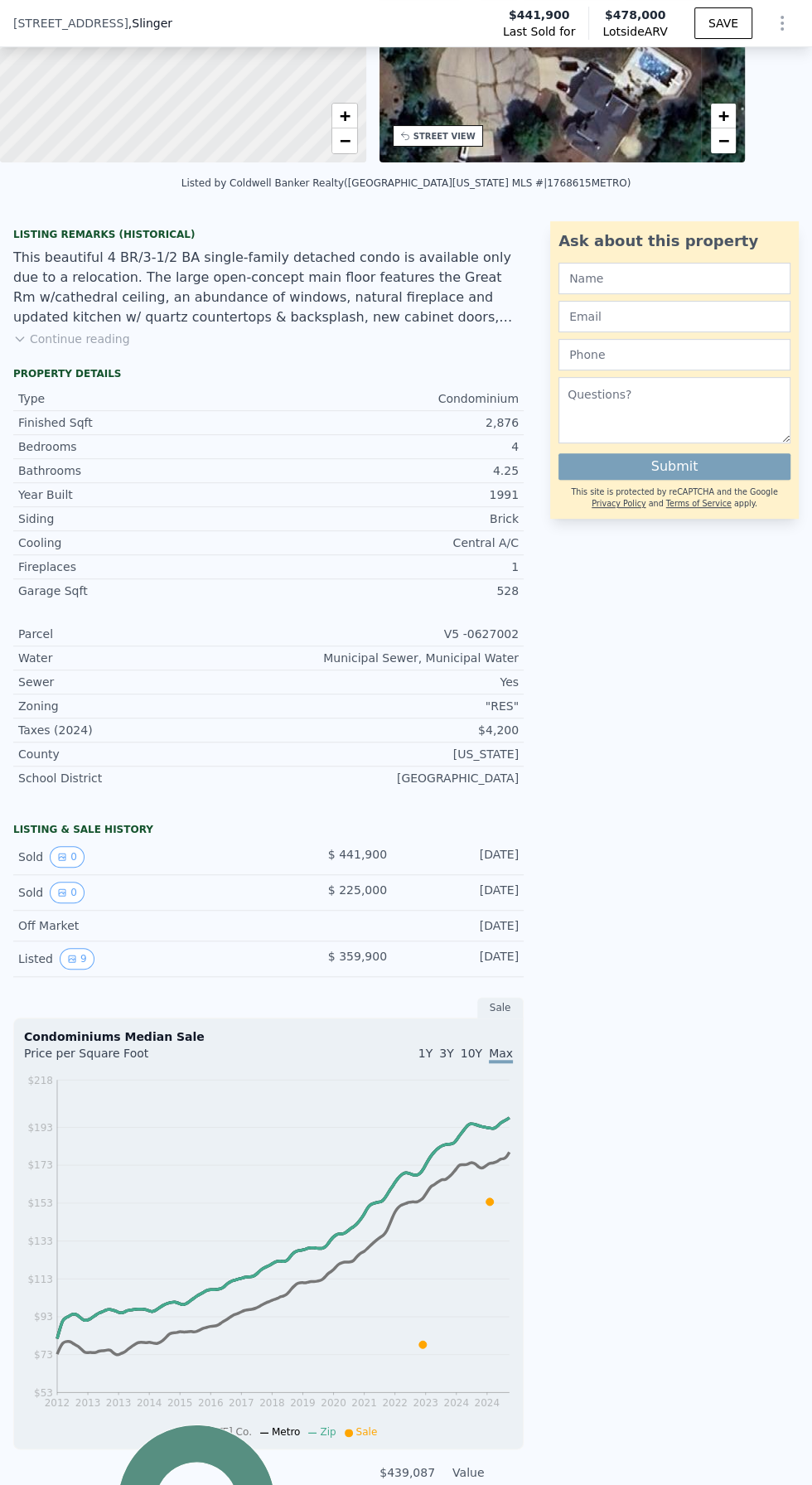
scroll to position [299, 0]
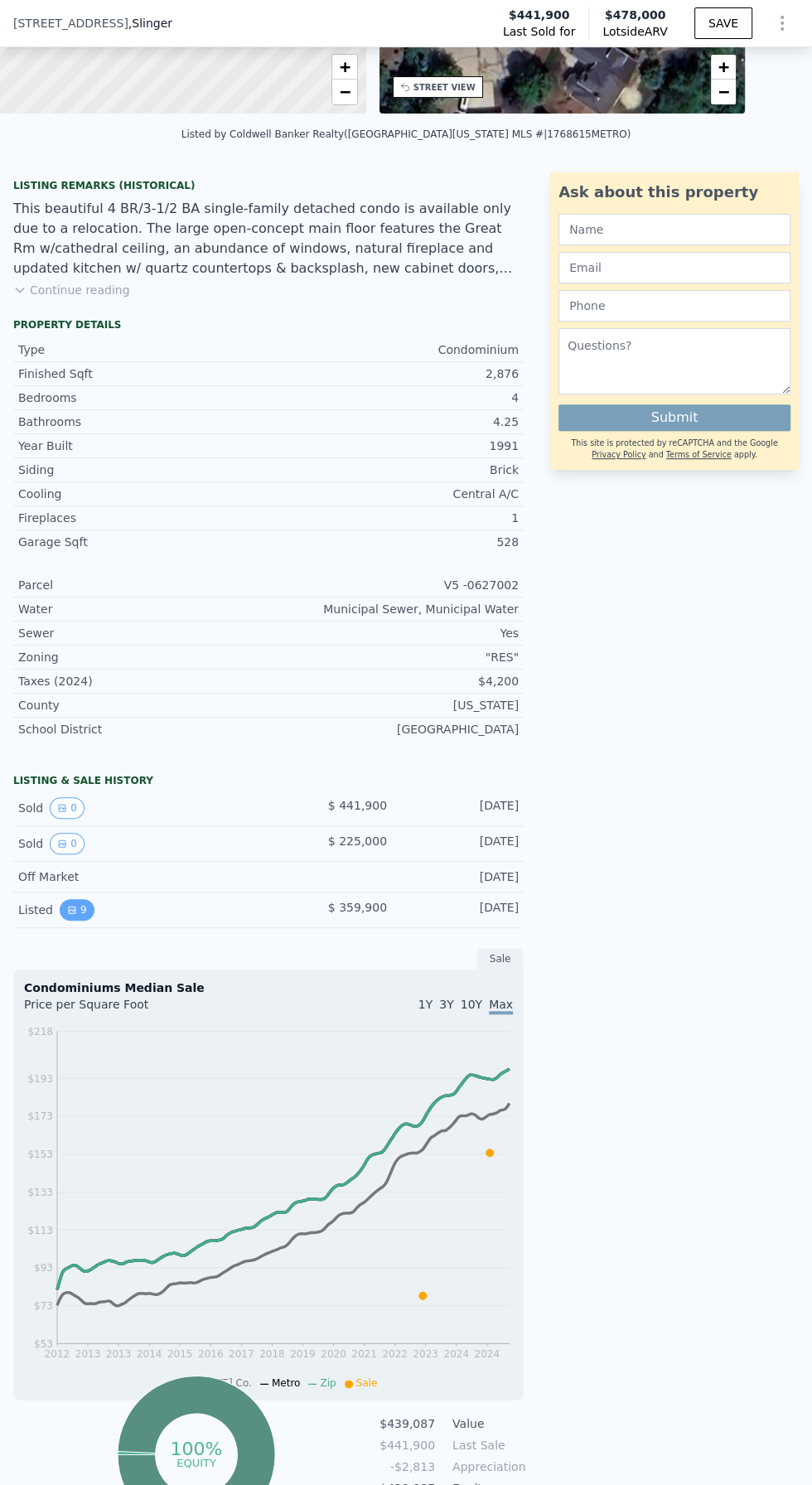
click at [69, 907] on icon "View historical data" at bounding box center [72, 910] width 7 height 7
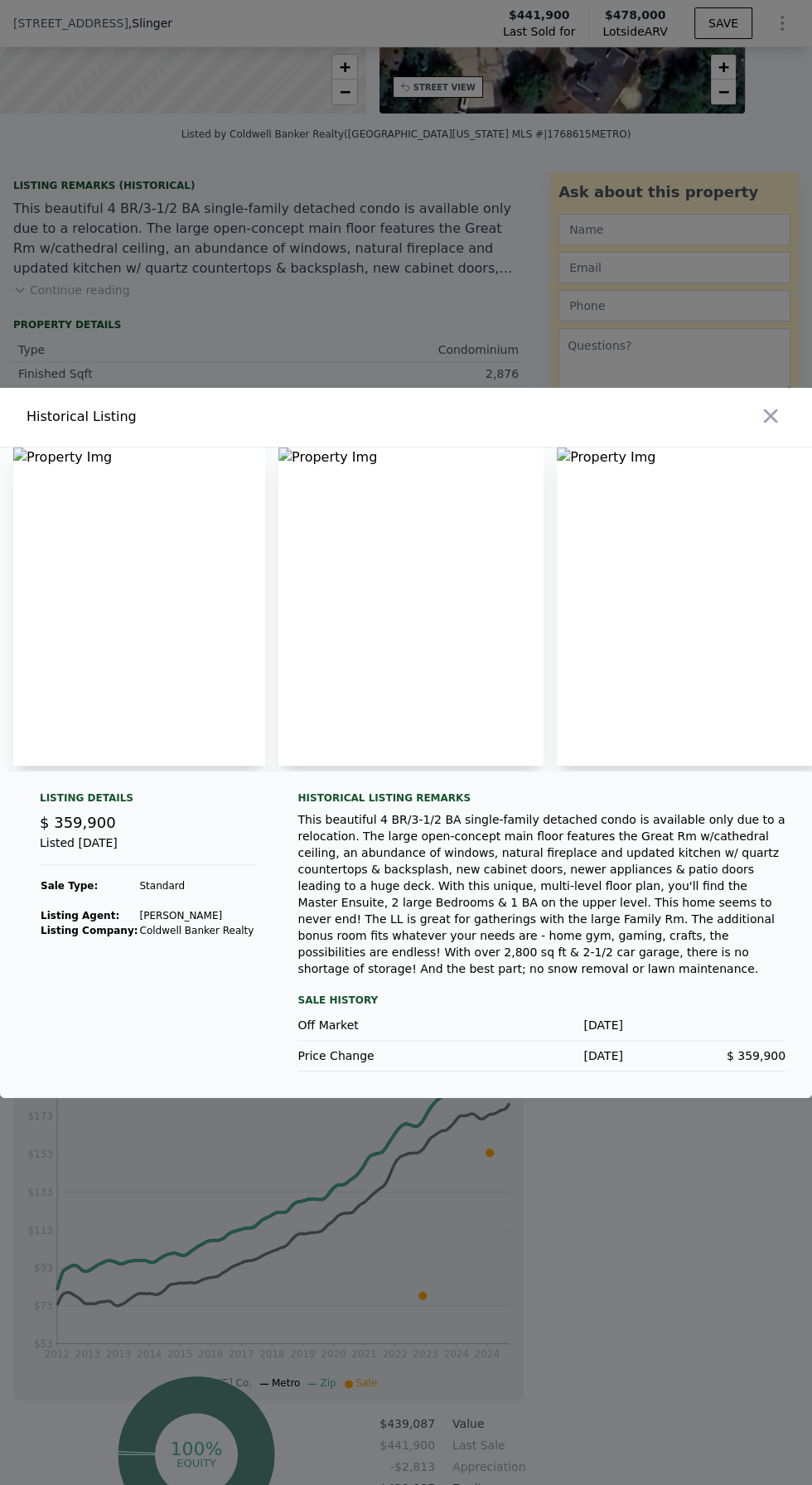
click at [27, 523] on img at bounding box center [138, 607] width 252 height 318
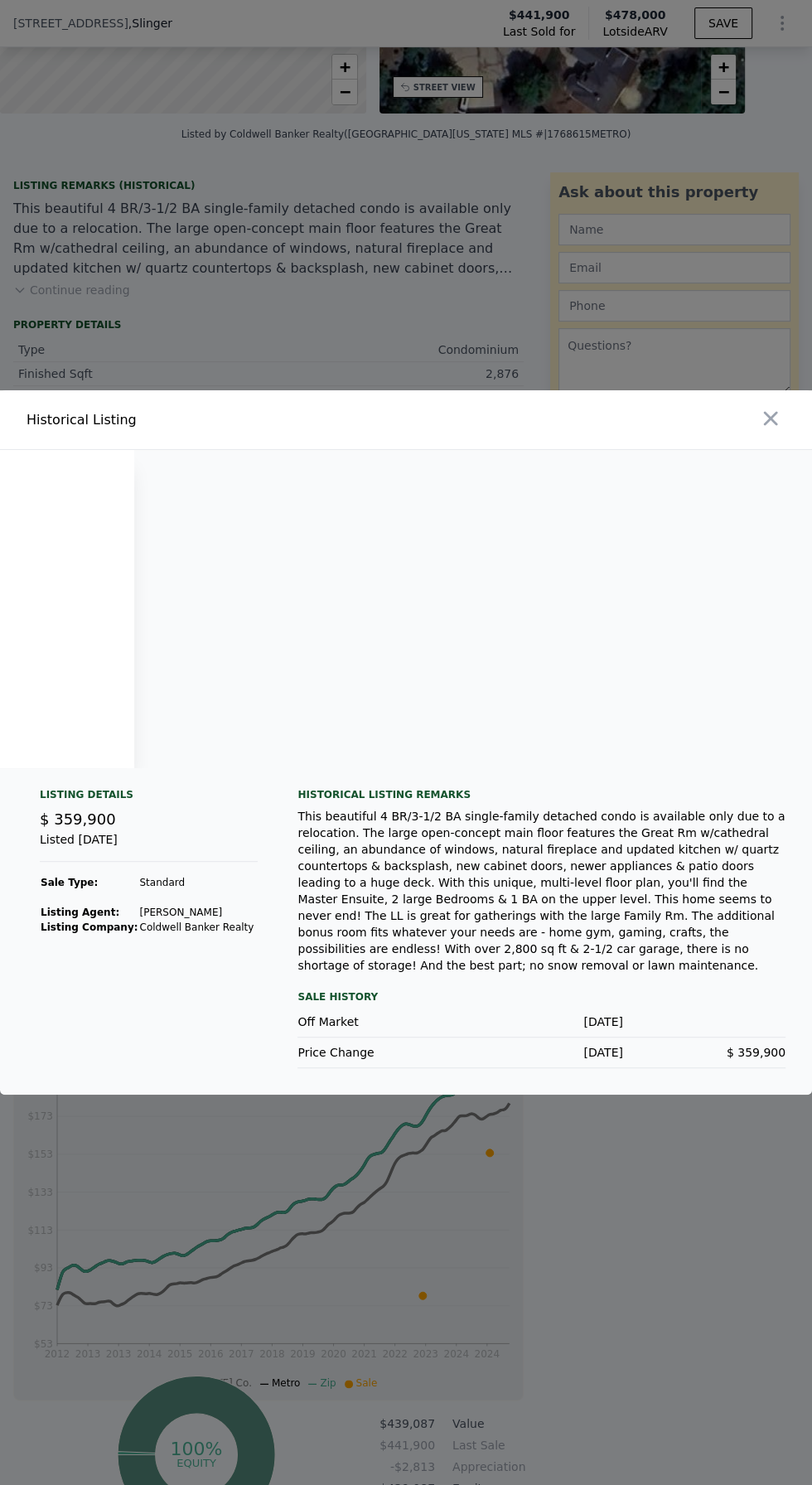
scroll to position [0, 0]
click at [769, 449] on div at bounding box center [612, 419] width 399 height 59
click at [769, 426] on icon "button" at bounding box center [771, 419] width 14 height 14
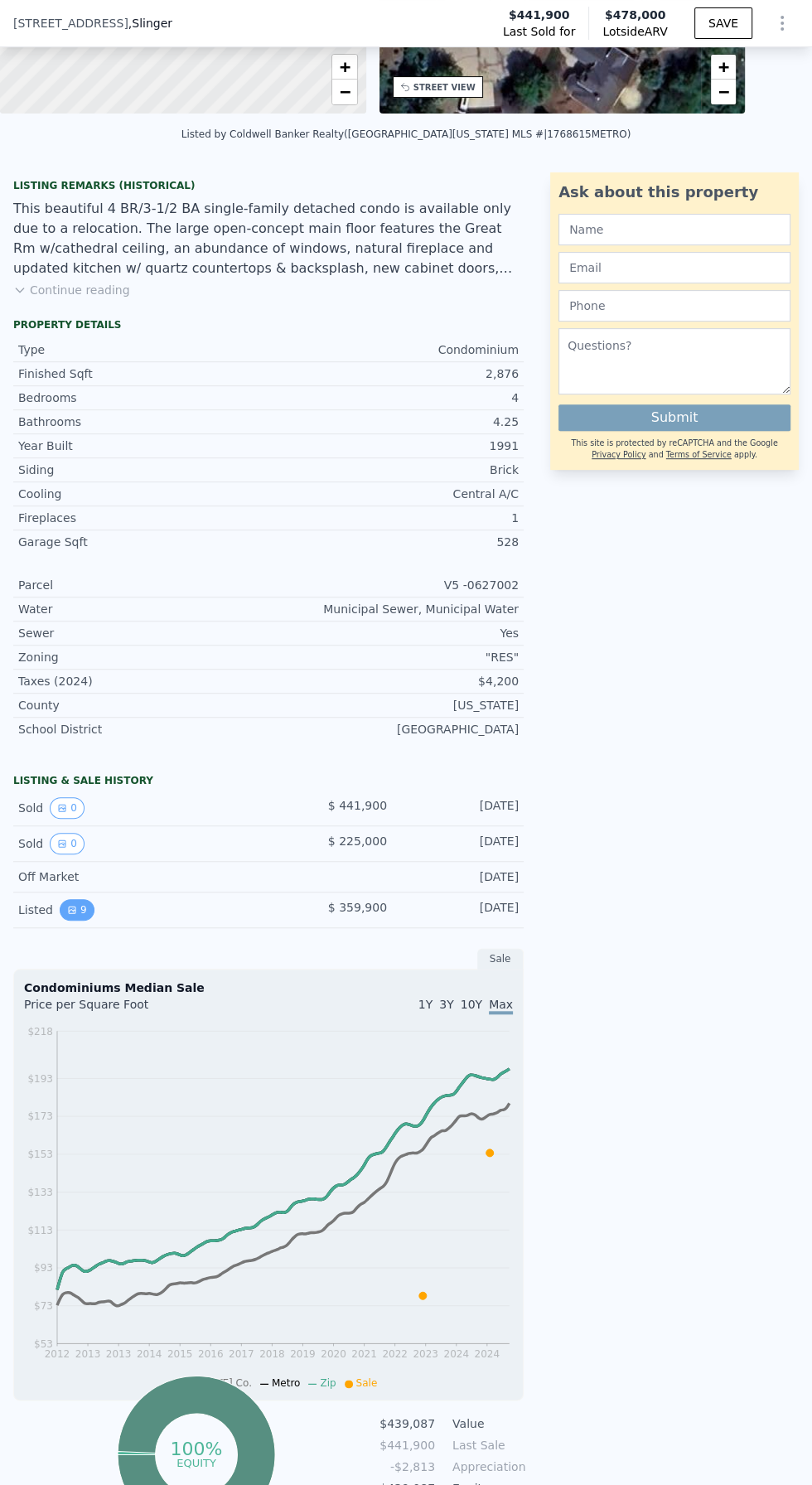
click at [69, 907] on icon "View historical data" at bounding box center [72, 910] width 7 height 7
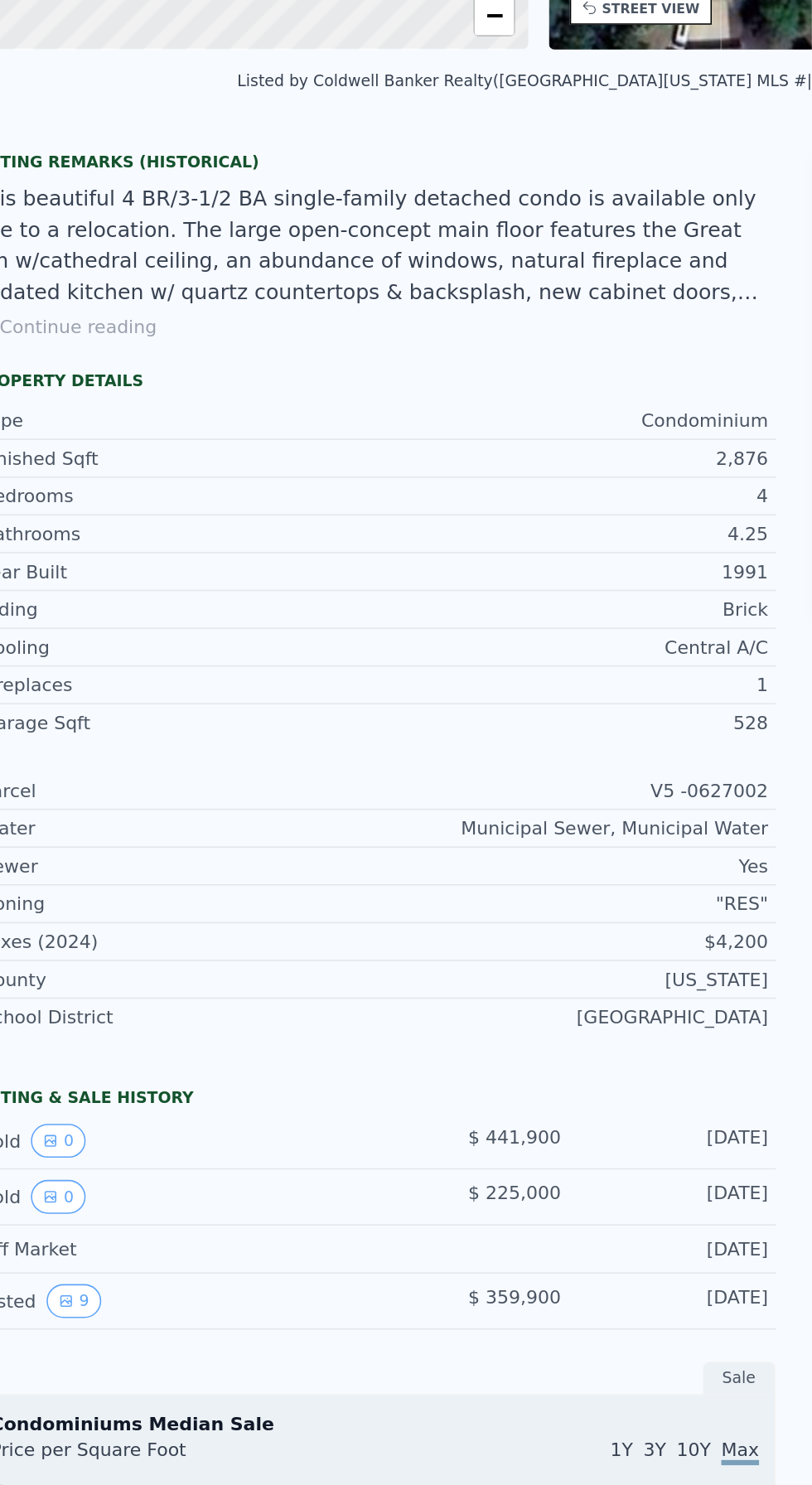
scroll to position [148, 0]
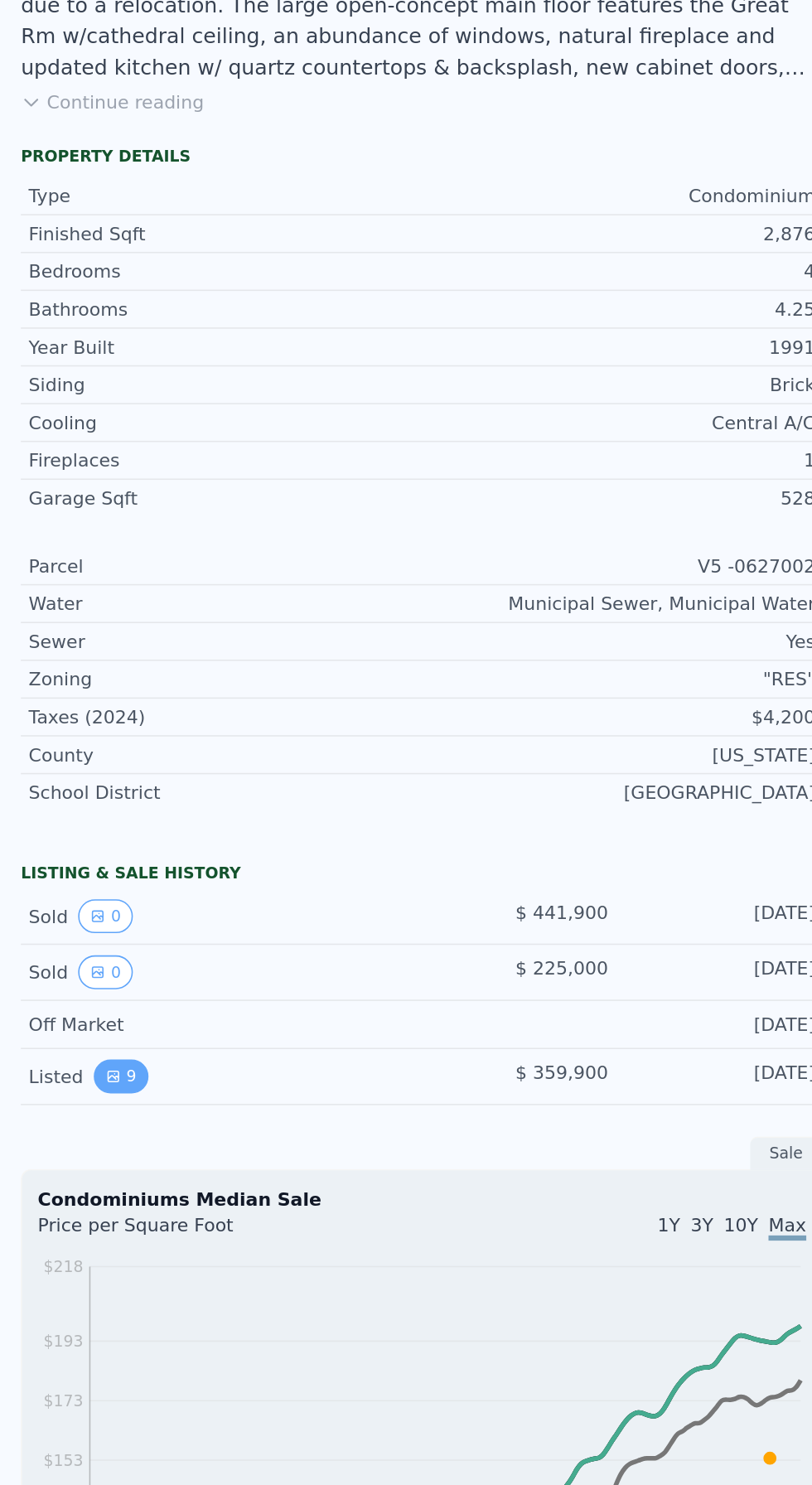
click at [80, 1055] on button "9" at bounding box center [77, 1060] width 35 height 22
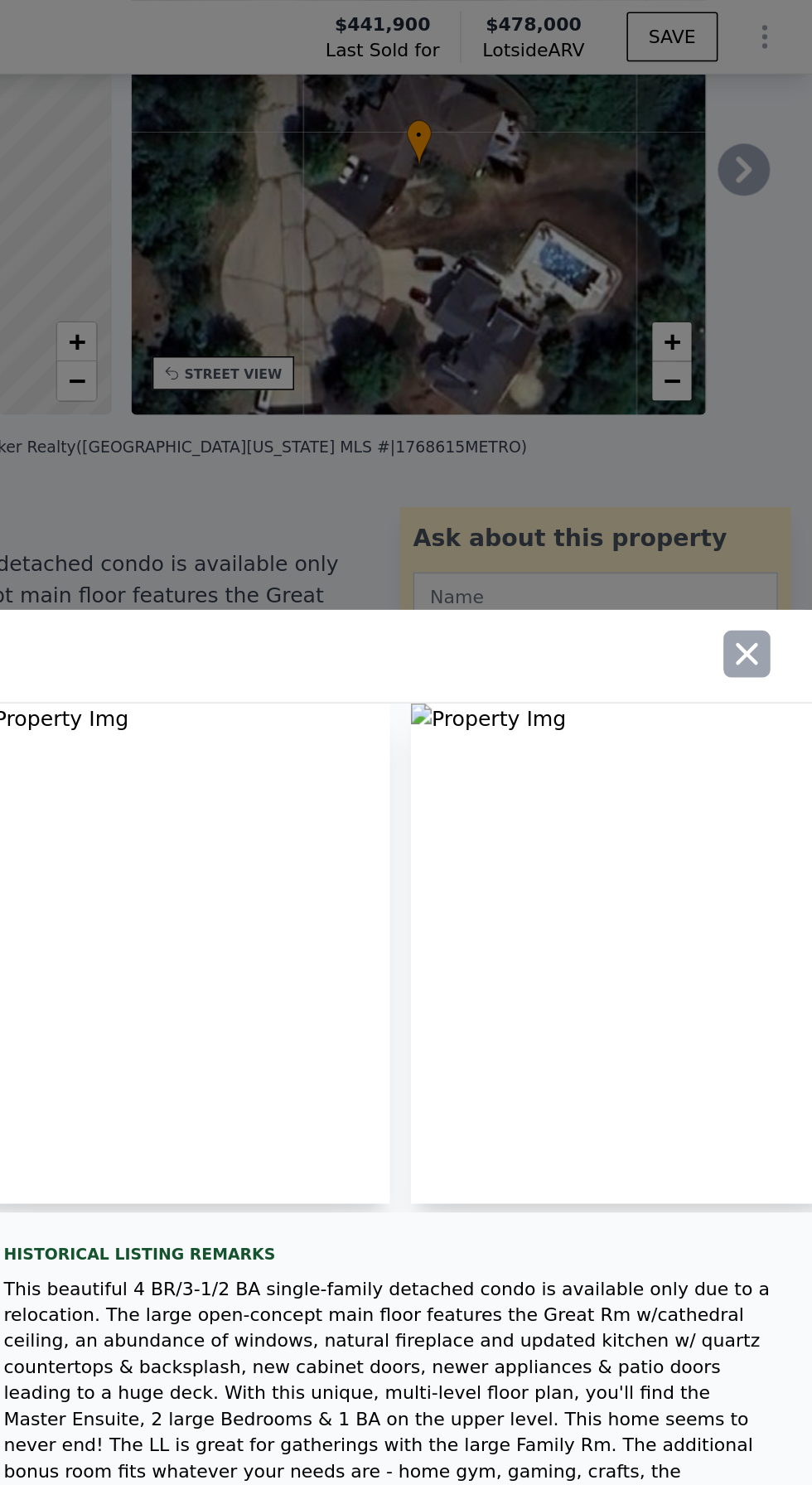
click at [772, 428] on icon "button" at bounding box center [770, 415] width 23 height 23
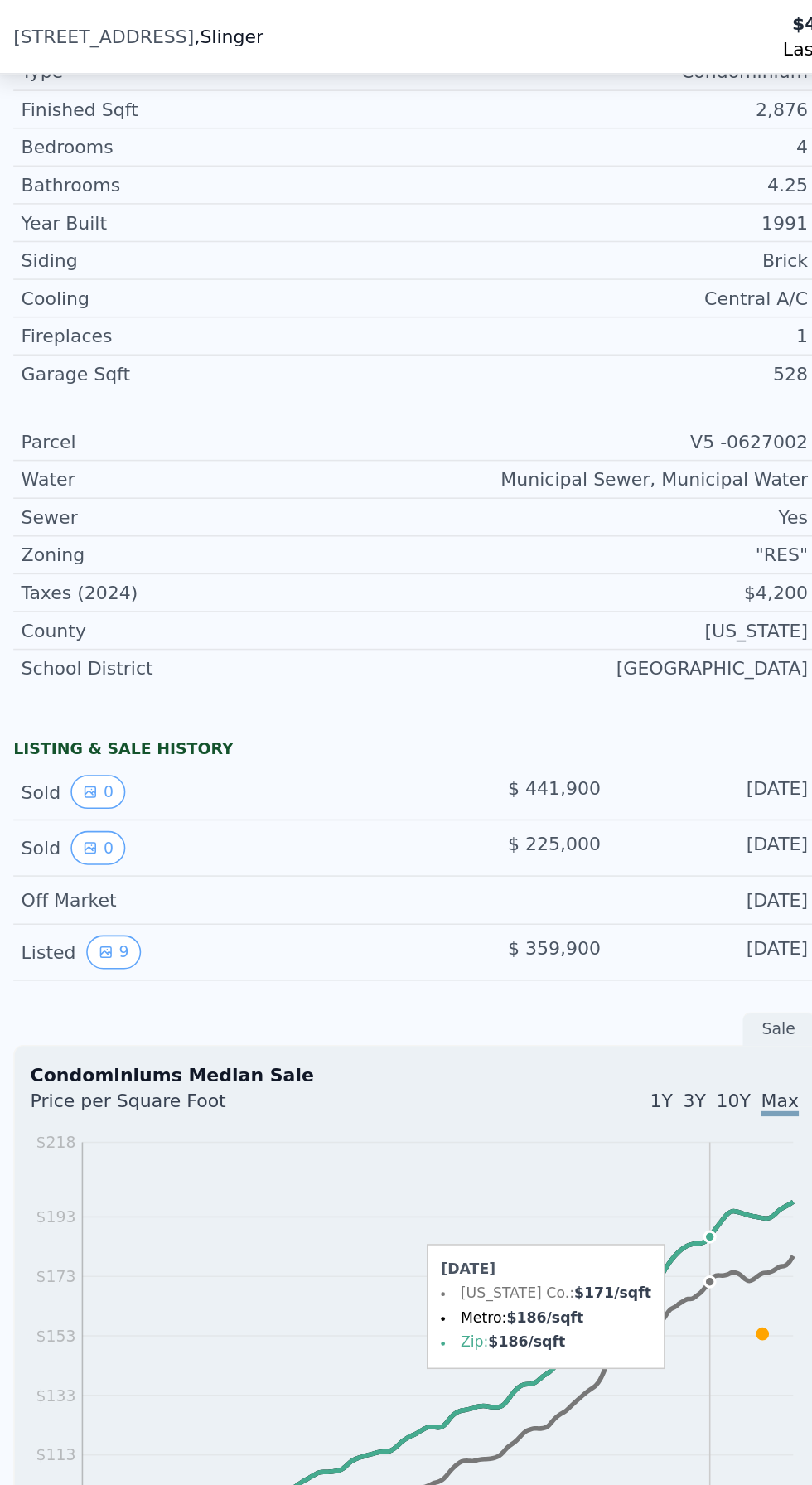
scroll to position [601, 0]
click at [60, 502] on icon "View historical data" at bounding box center [62, 505] width 7 height 7
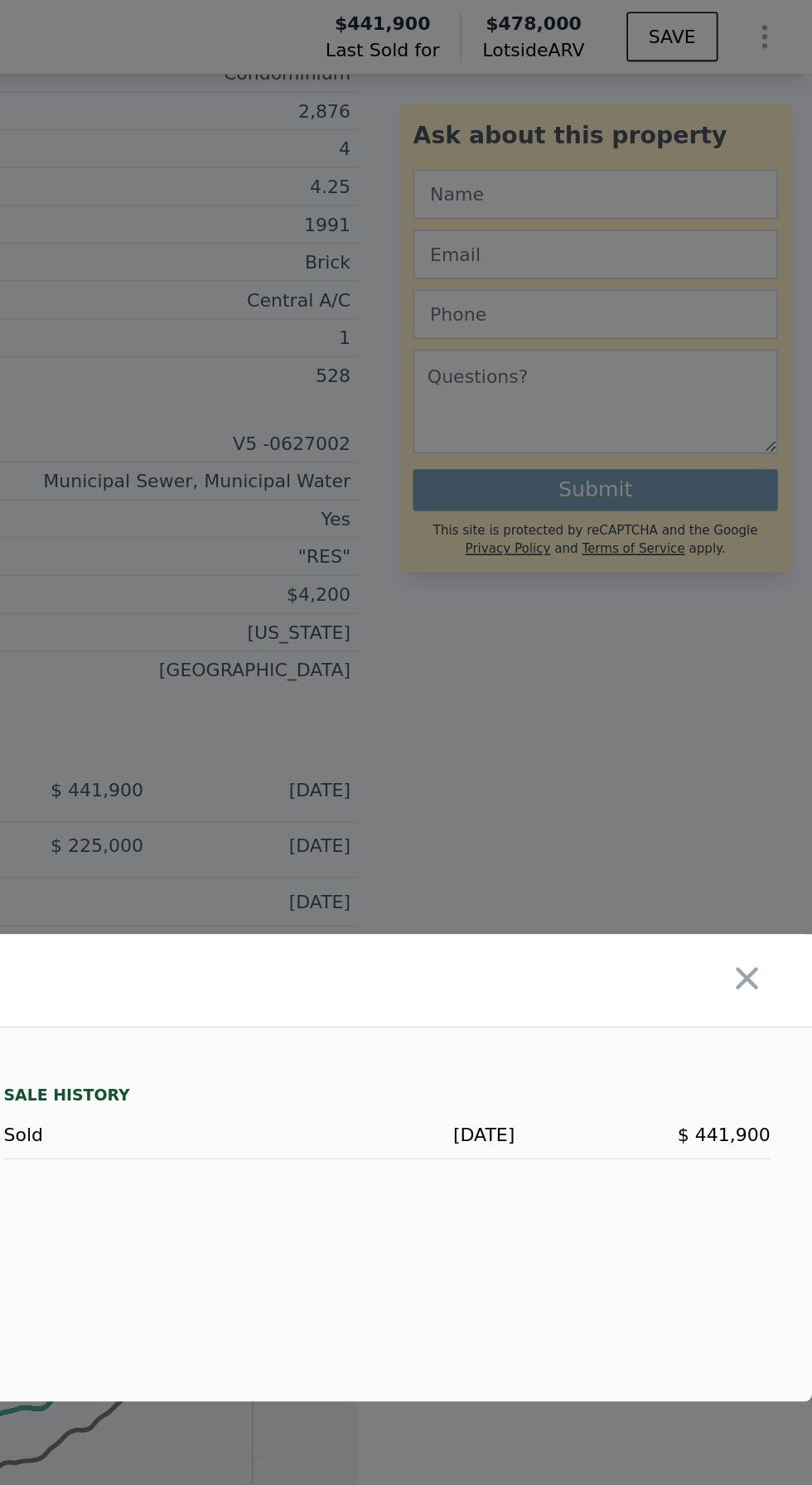
scroll to position [110, 0]
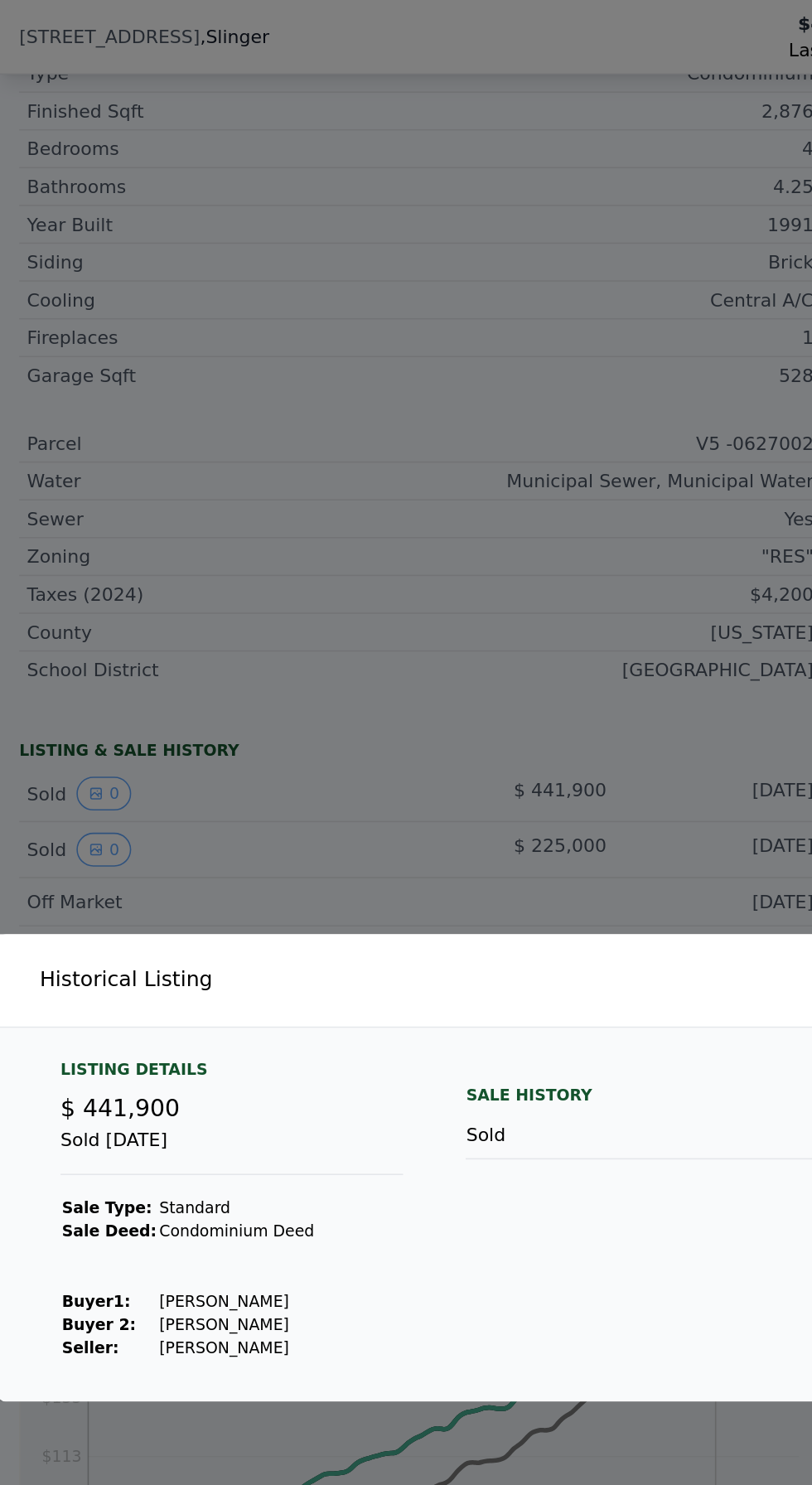
click at [414, 410] on div at bounding box center [406, 742] width 812 height 1485
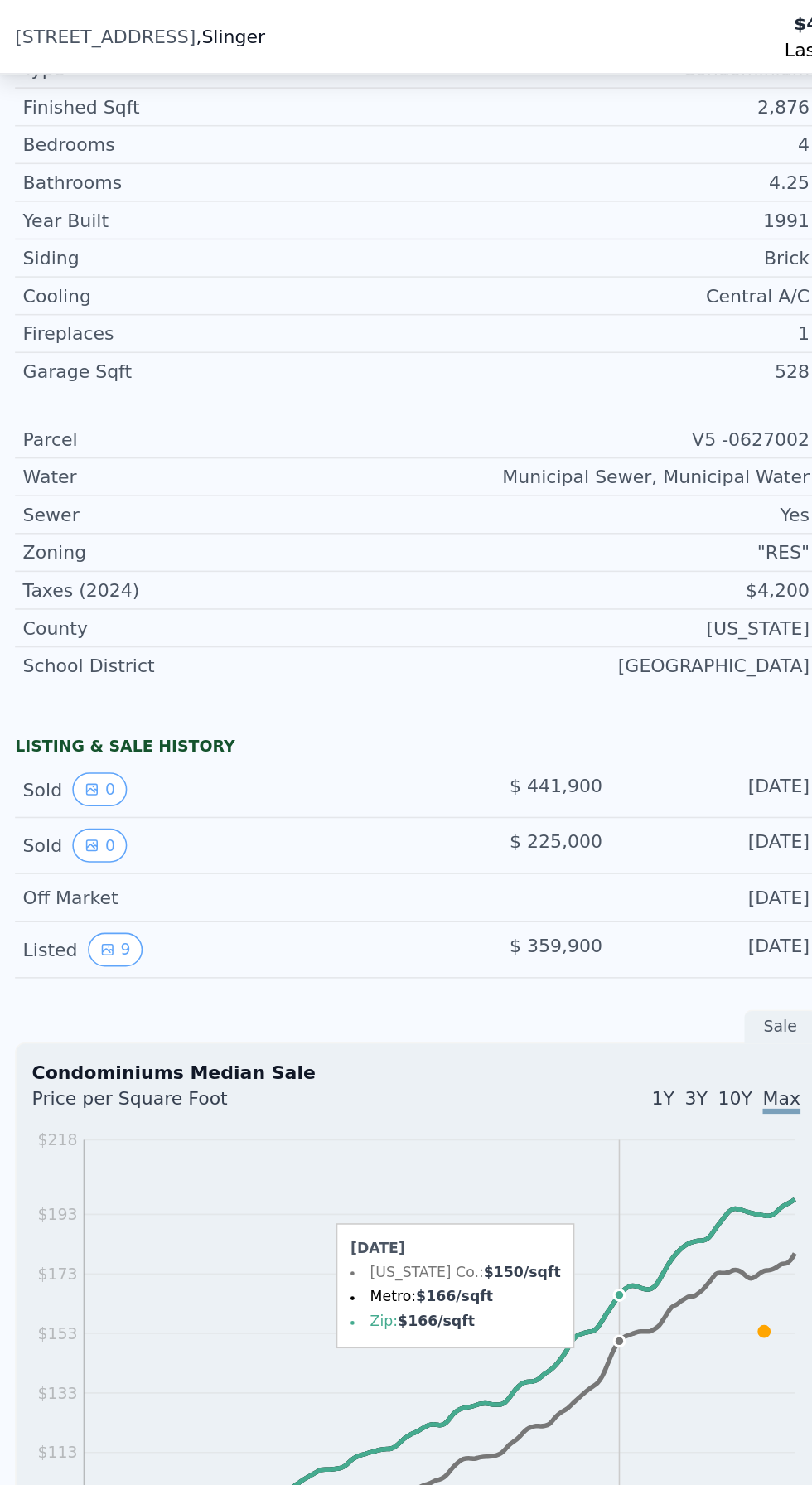
scroll to position [604, 0]
click at [69, 601] on icon "View historical data" at bounding box center [72, 604] width 7 height 7
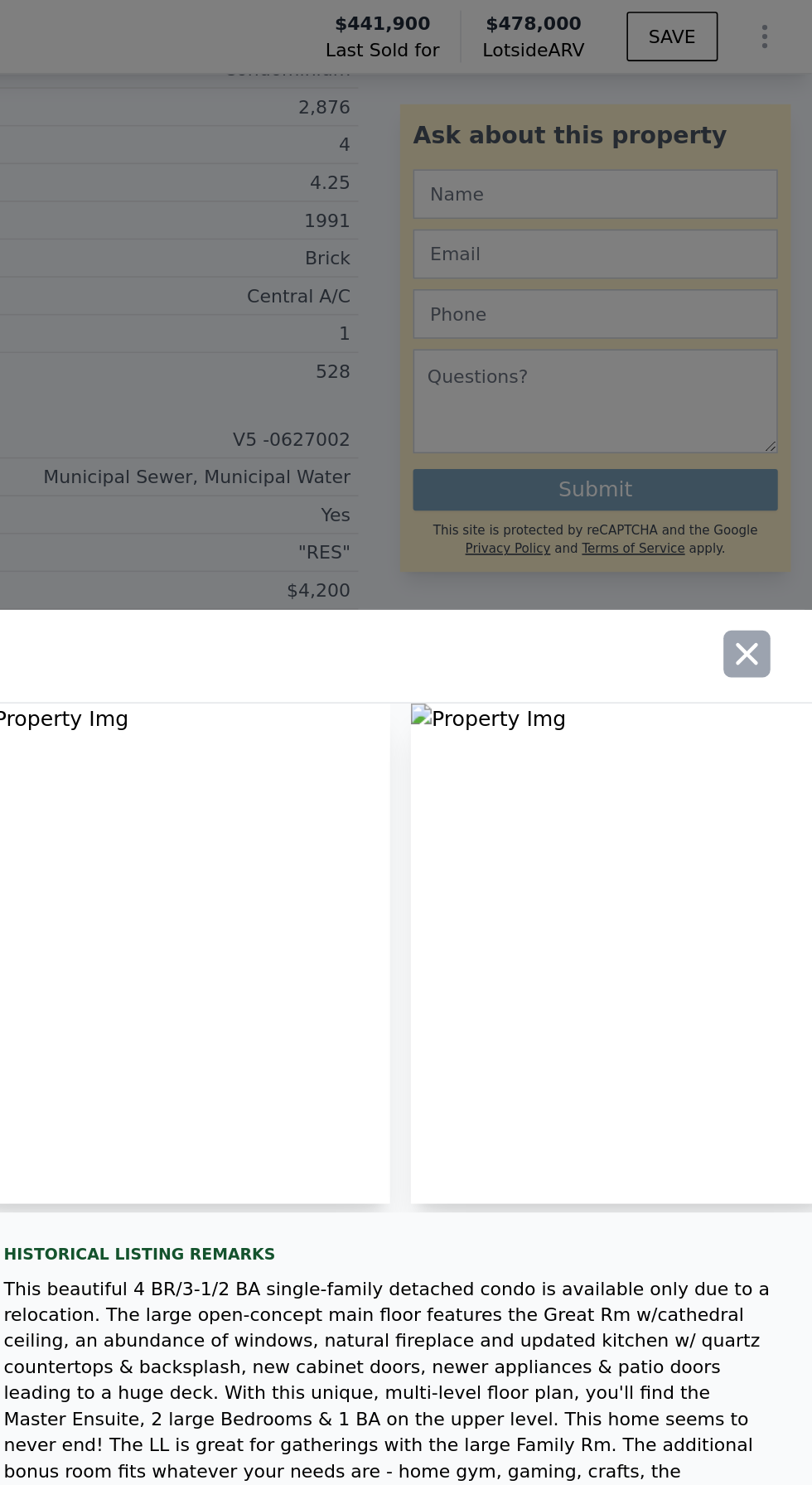
click at [774, 423] on icon "button" at bounding box center [771, 415] width 14 height 14
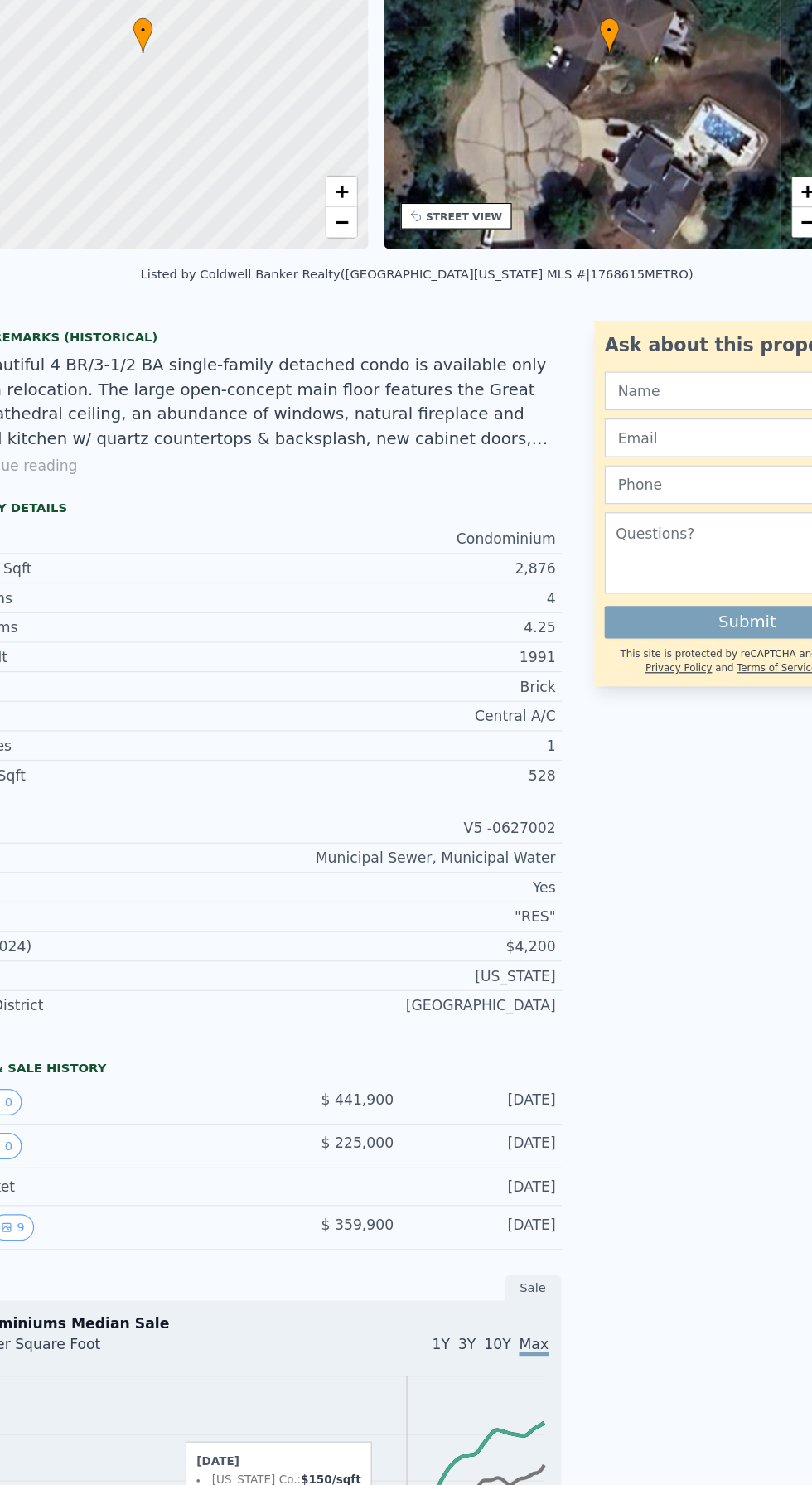
scroll to position [25, 0]
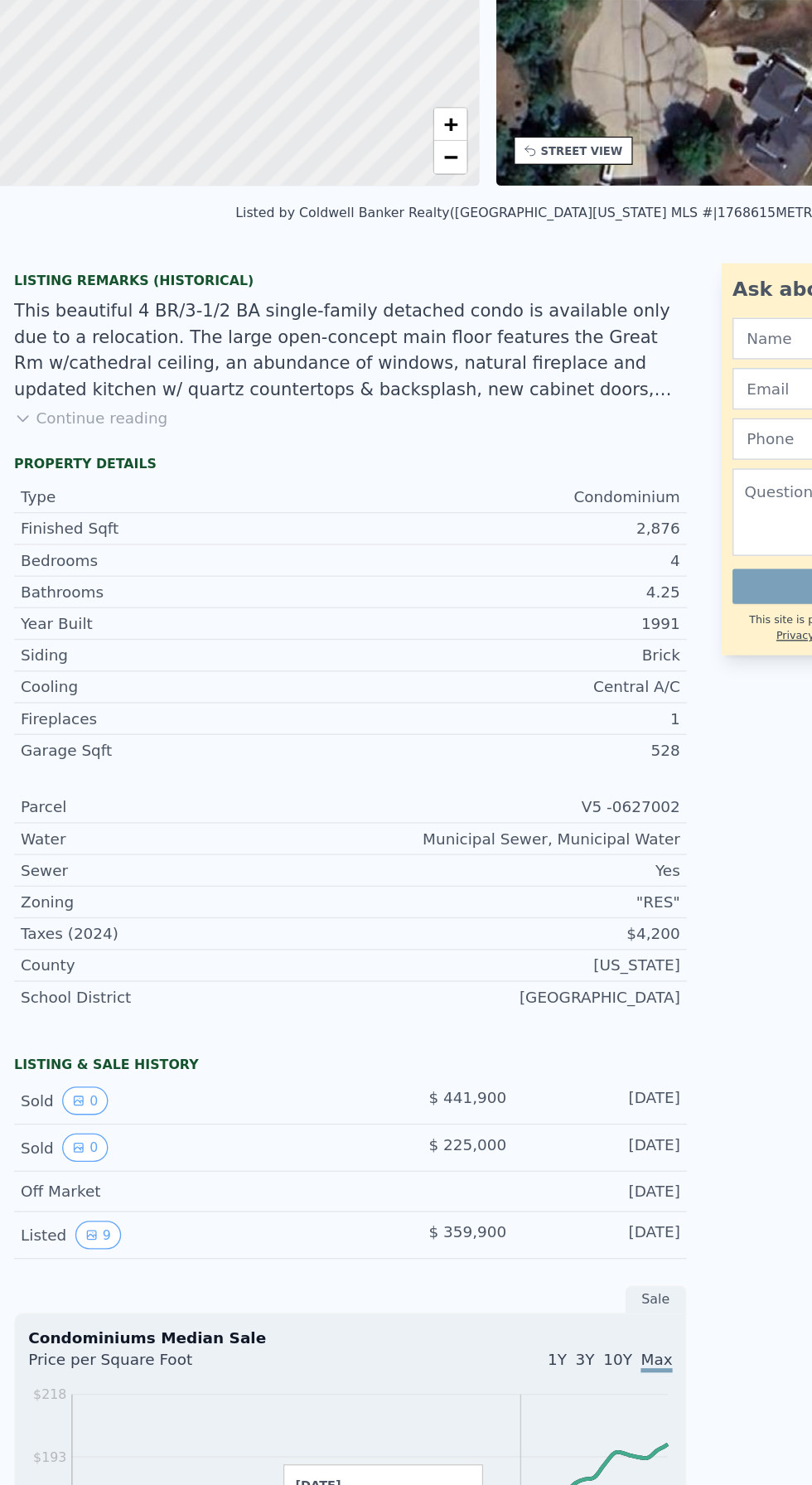
click at [96, 561] on div "This beautiful 4 BR/3-1/2 BA single-family detached condo is available only due…" at bounding box center [268, 537] width 510 height 80
click at [466, 571] on div "This beautiful 4 BR/3-1/2 BA single-family detached condo is available only due…" at bounding box center [268, 537] width 510 height 80
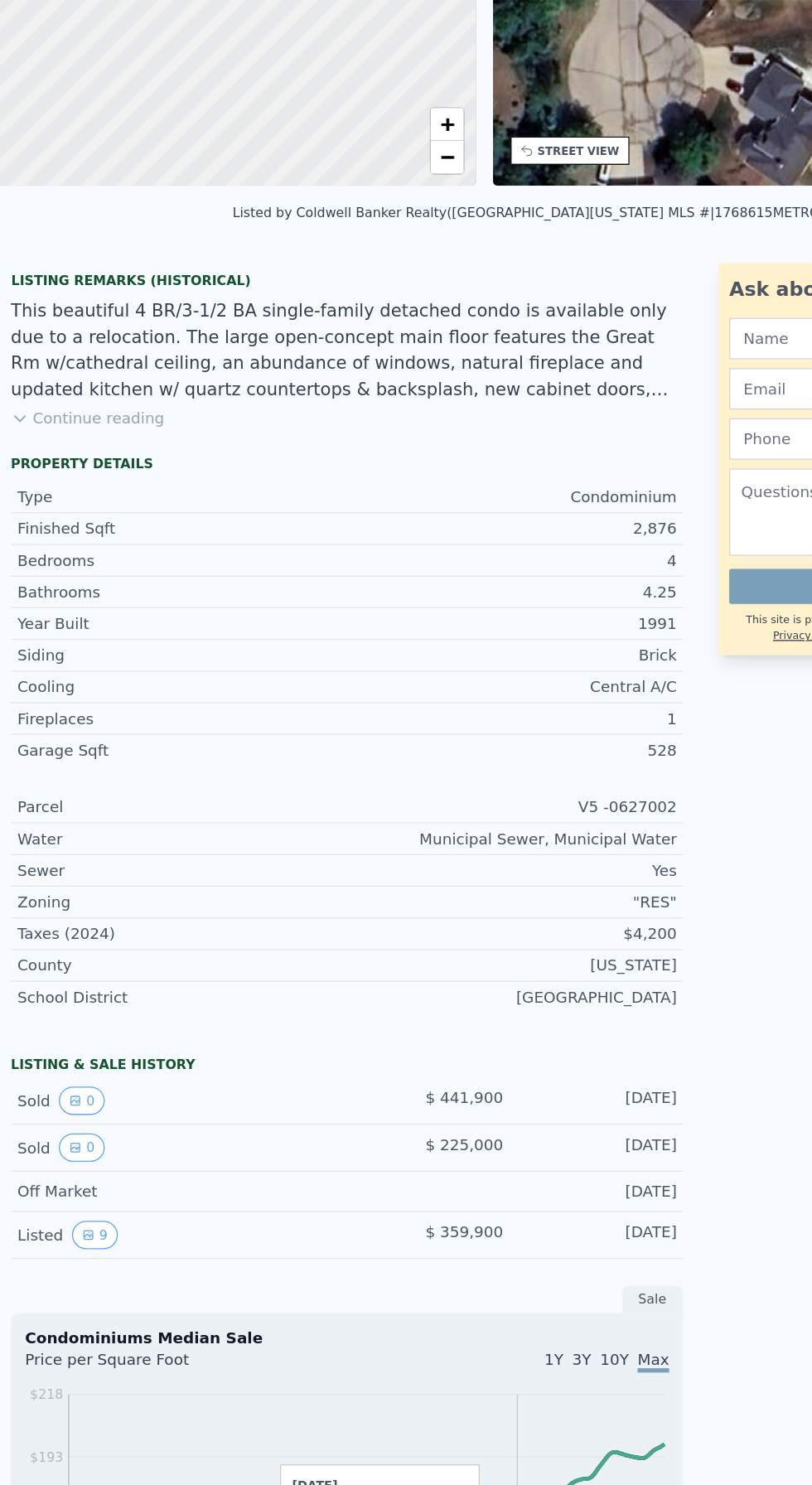
click at [44, 588] on button "Continue reading" at bounding box center [71, 588] width 116 height 17
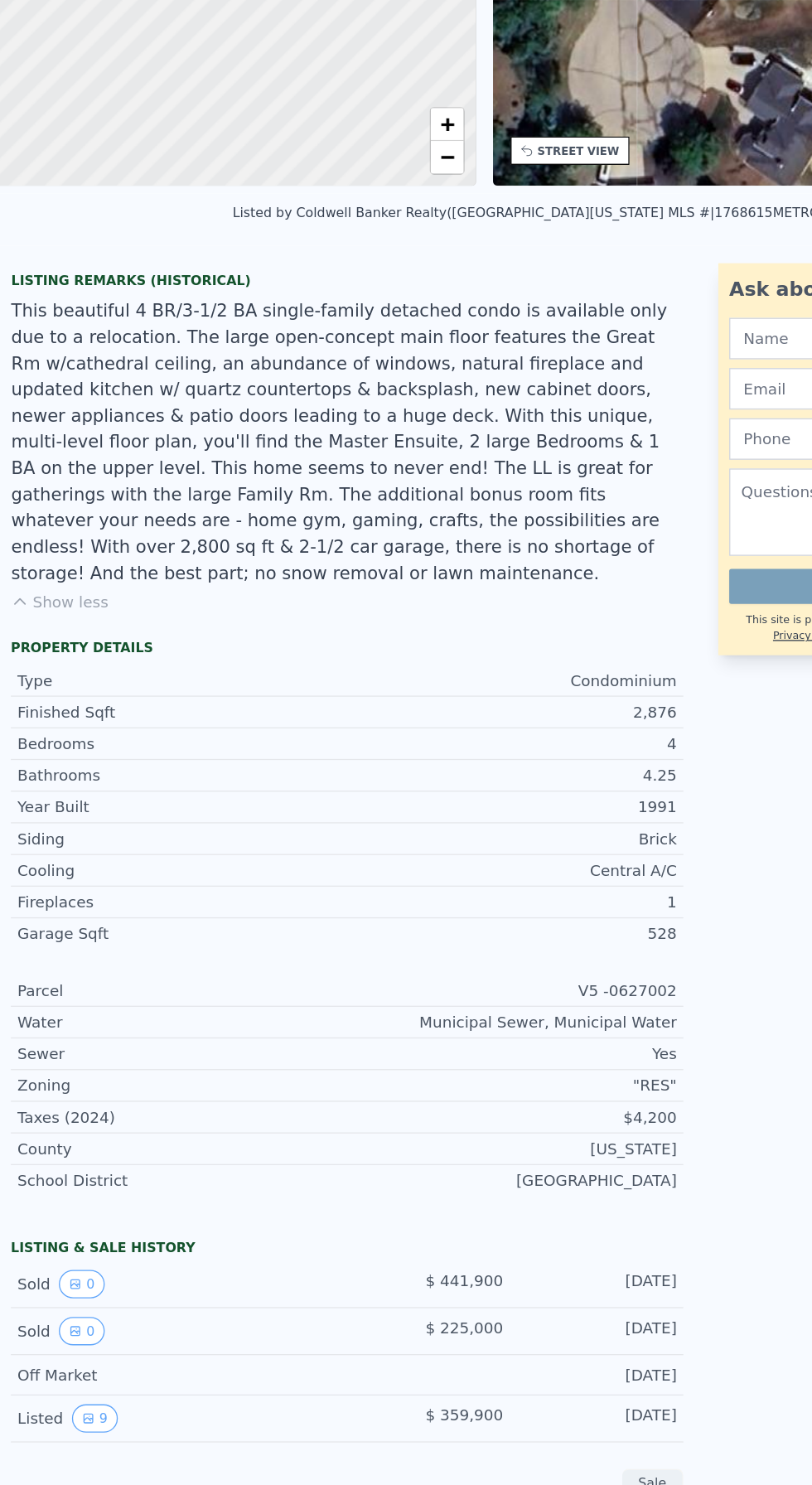
click at [53, 586] on div "This beautiful 4 BR/3-1/2 BA single-family detached condo is available only due…" at bounding box center [268, 607] width 510 height 219
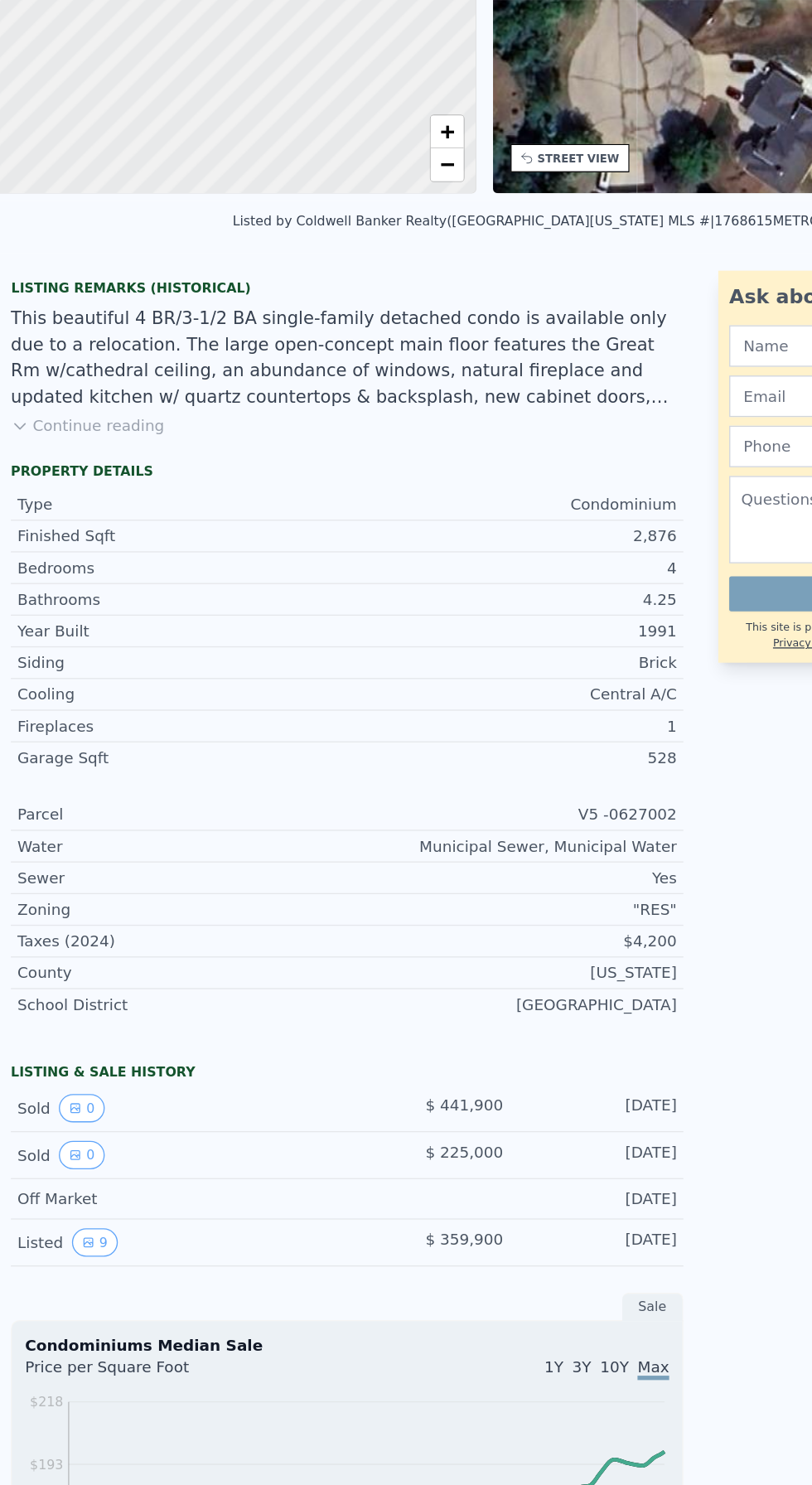
scroll to position [109, 0]
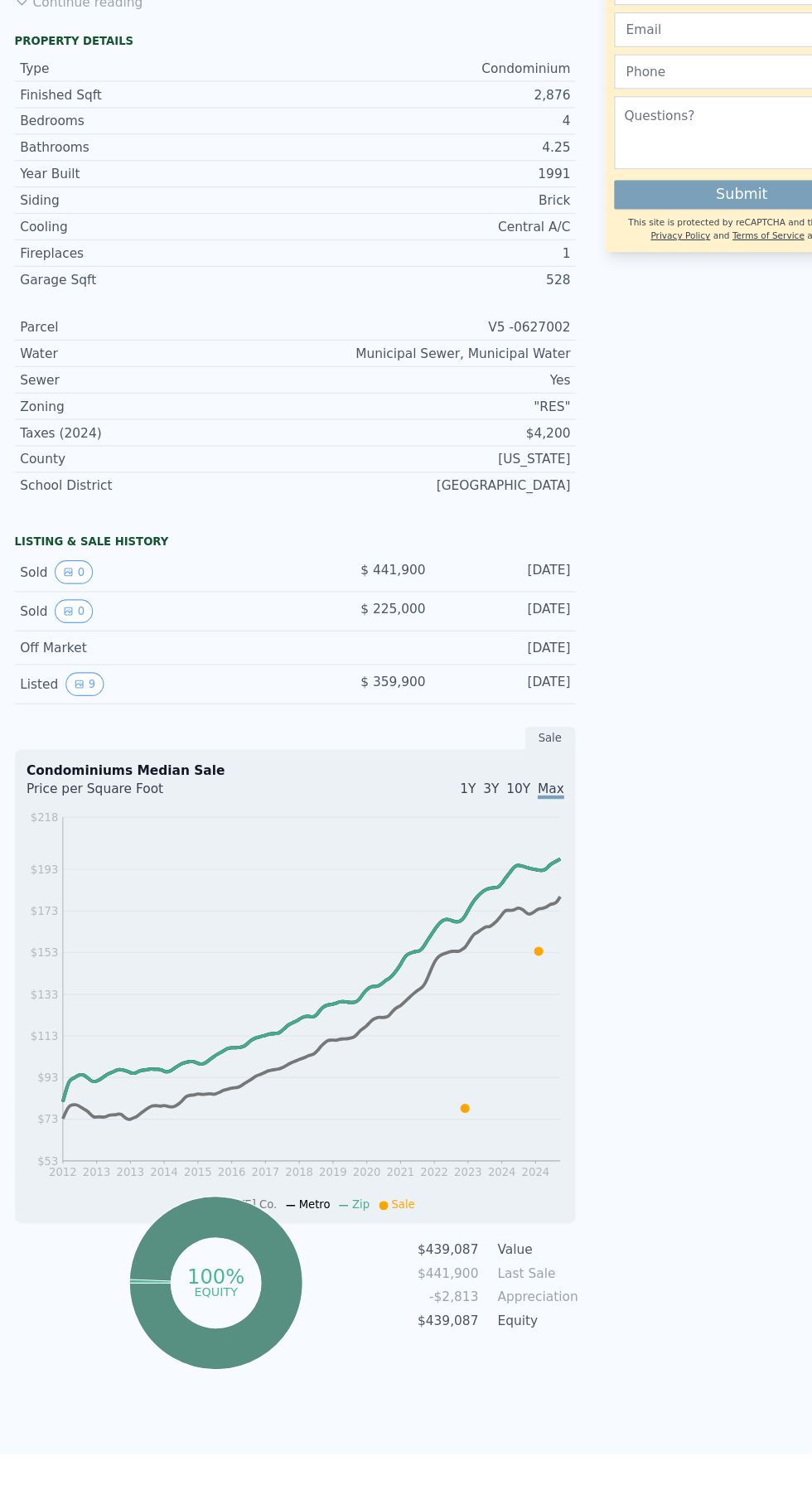
scroll to position [448, 0]
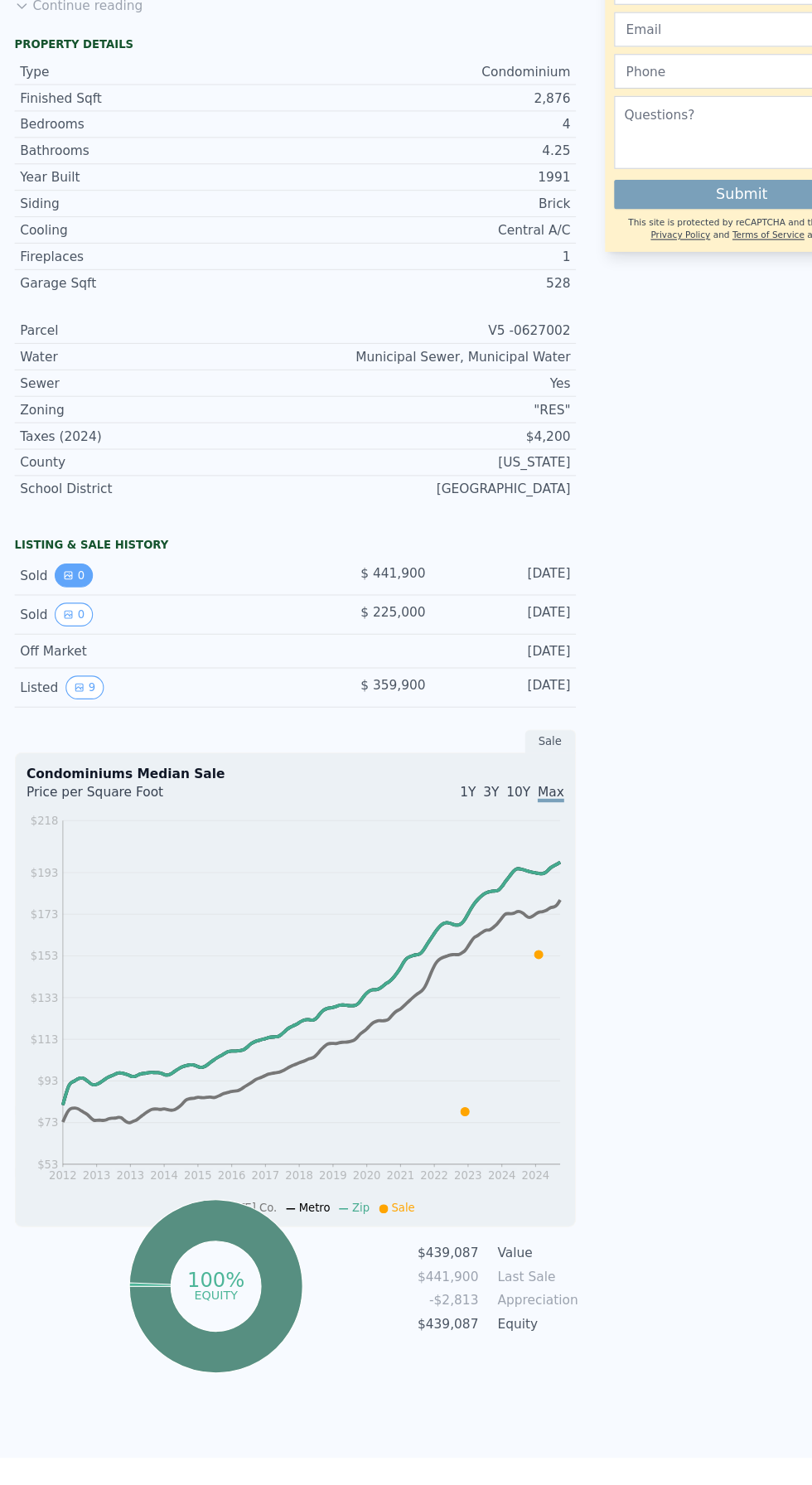
click at [60, 653] on icon "View historical data" at bounding box center [62, 658] width 10 height 10
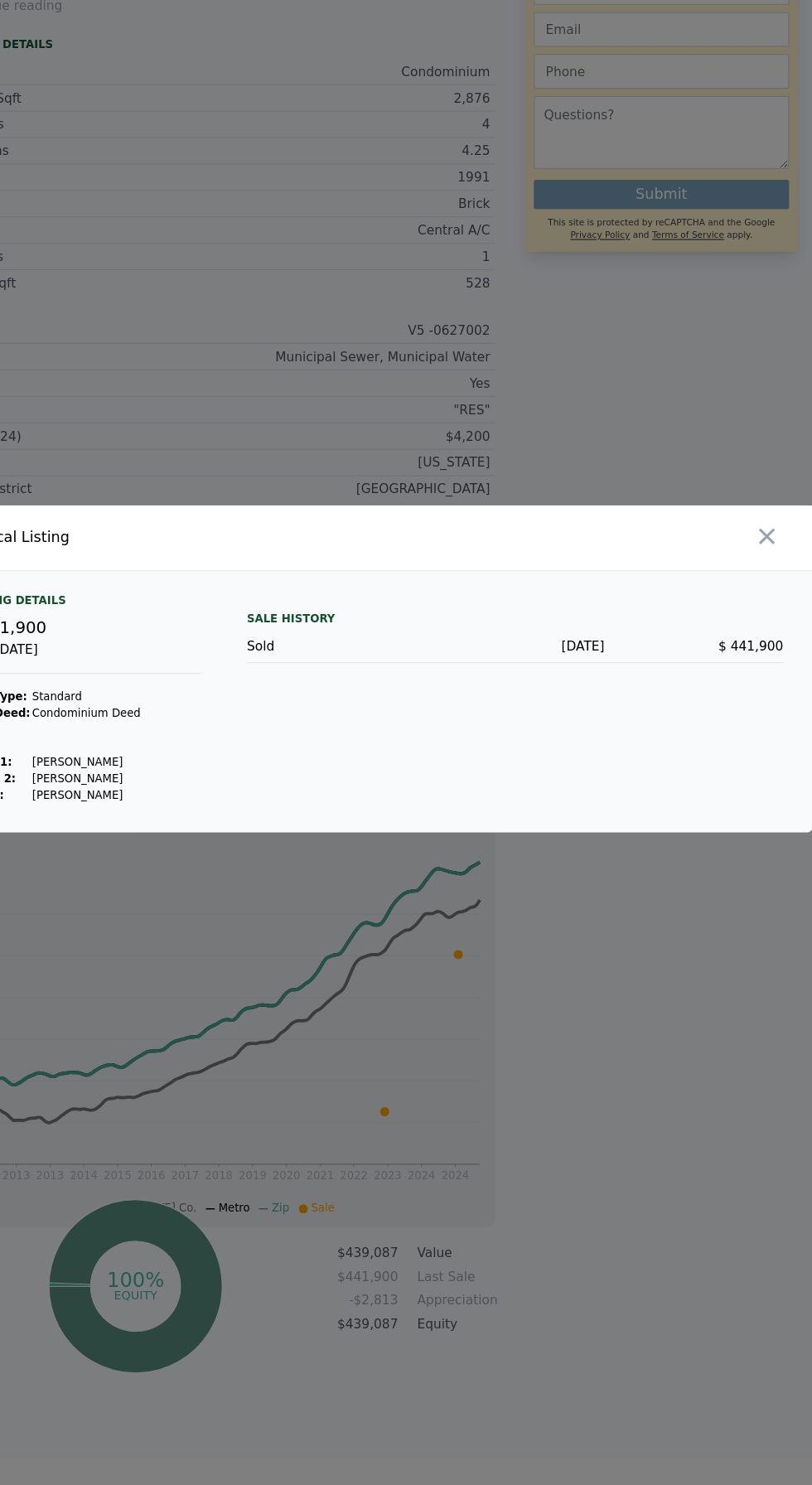
scroll to position [4, 0]
click at [773, 653] on div at bounding box center [612, 623] width 399 height 59
click at [774, 634] on icon "button" at bounding box center [770, 622] width 23 height 23
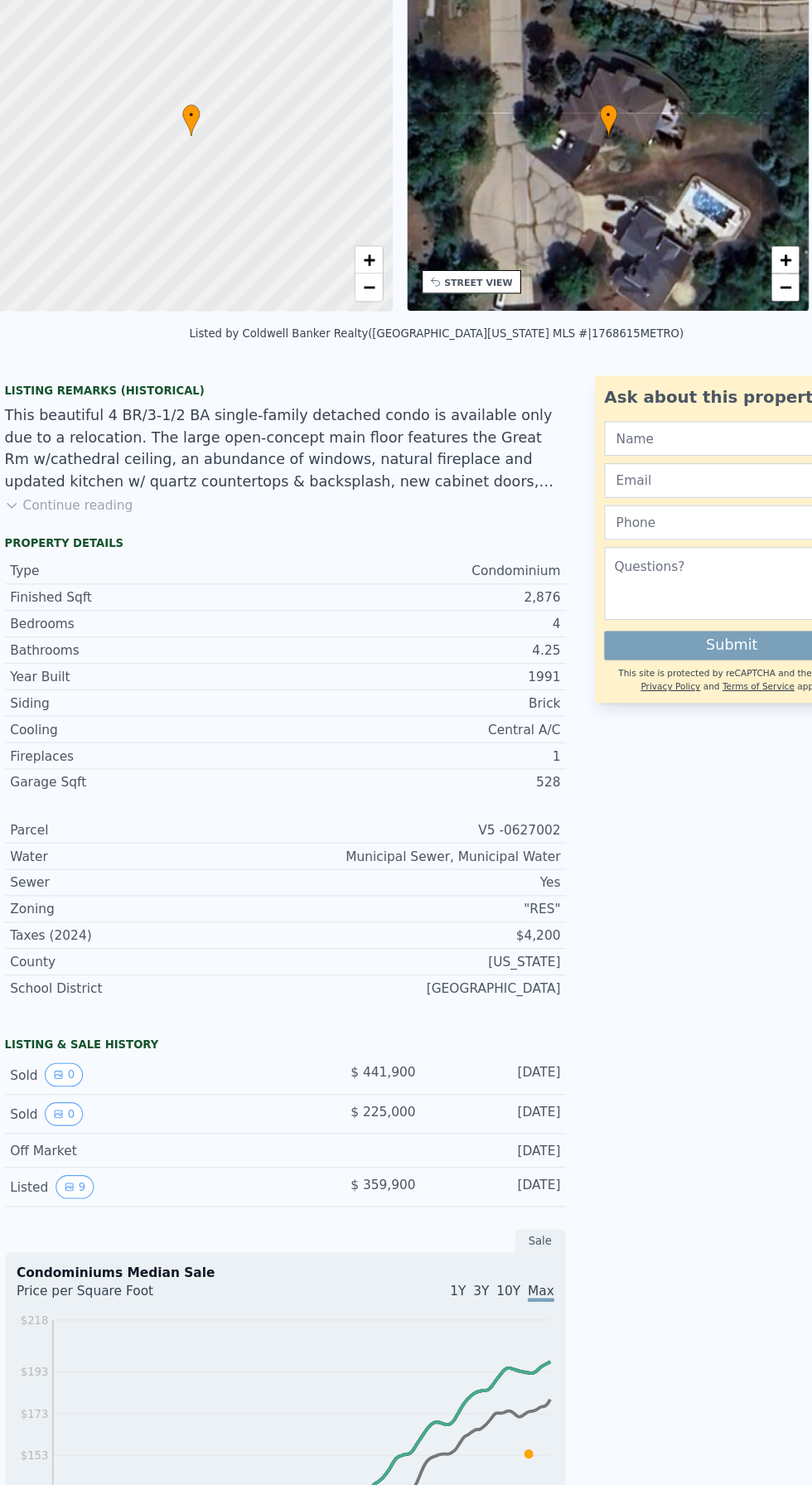
click at [57, 591] on button "Continue reading" at bounding box center [71, 594] width 116 height 17
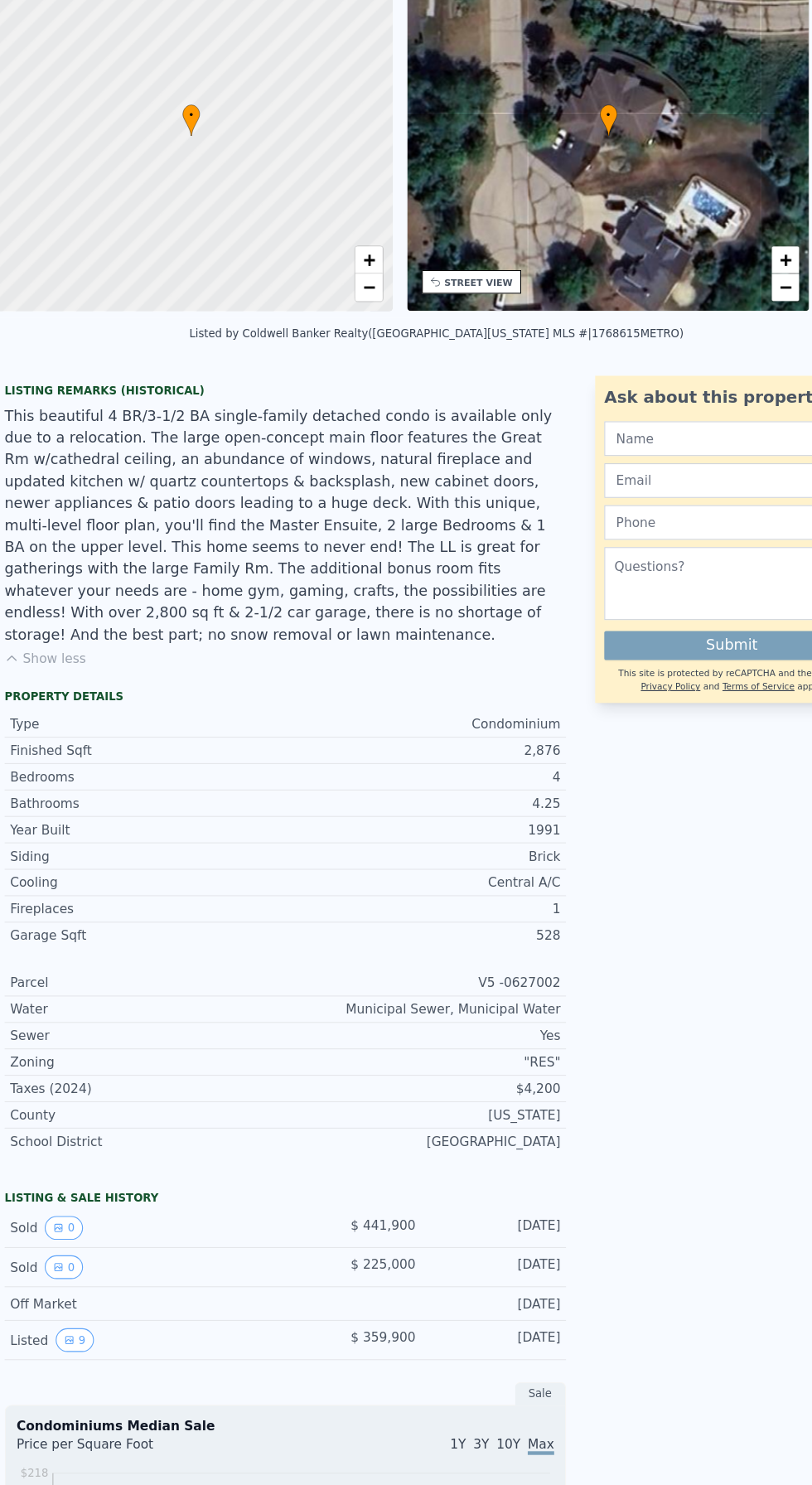
click at [61, 573] on div "This beautiful 4 BR/3-1/2 BA single-family detached condo is available only due…" at bounding box center [268, 612] width 510 height 219
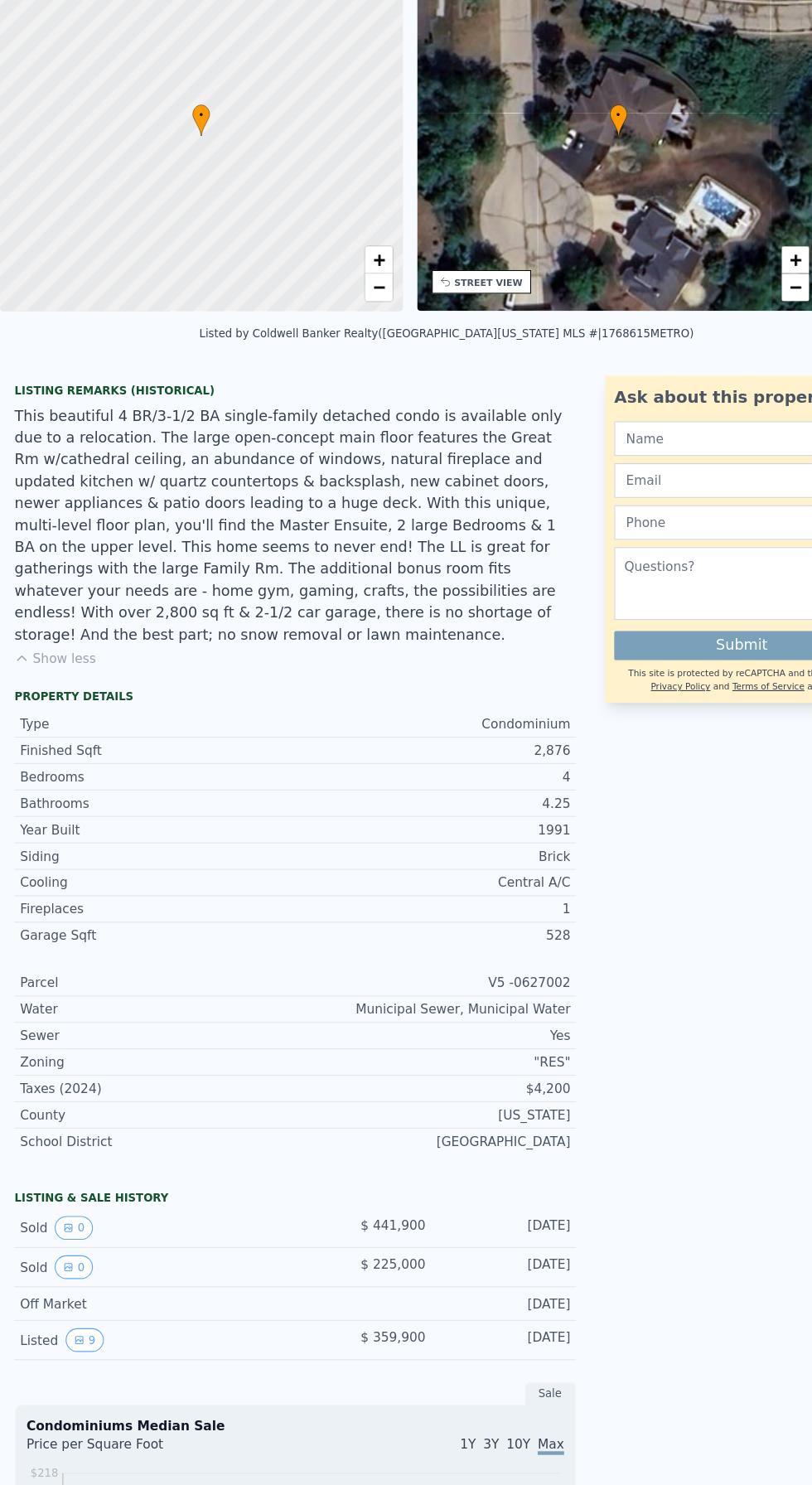
scroll to position [0, 0]
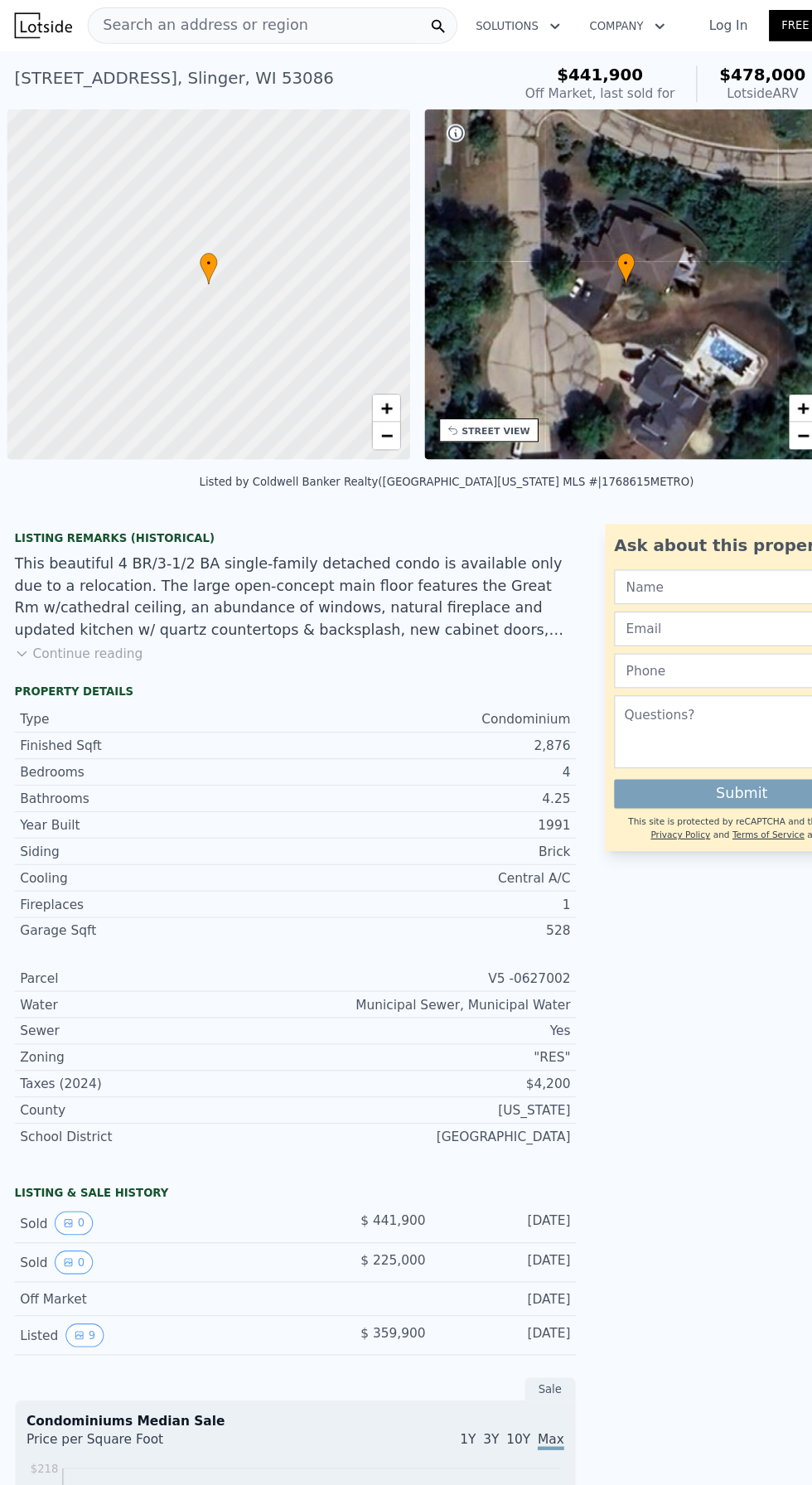
scroll to position [0, 7]
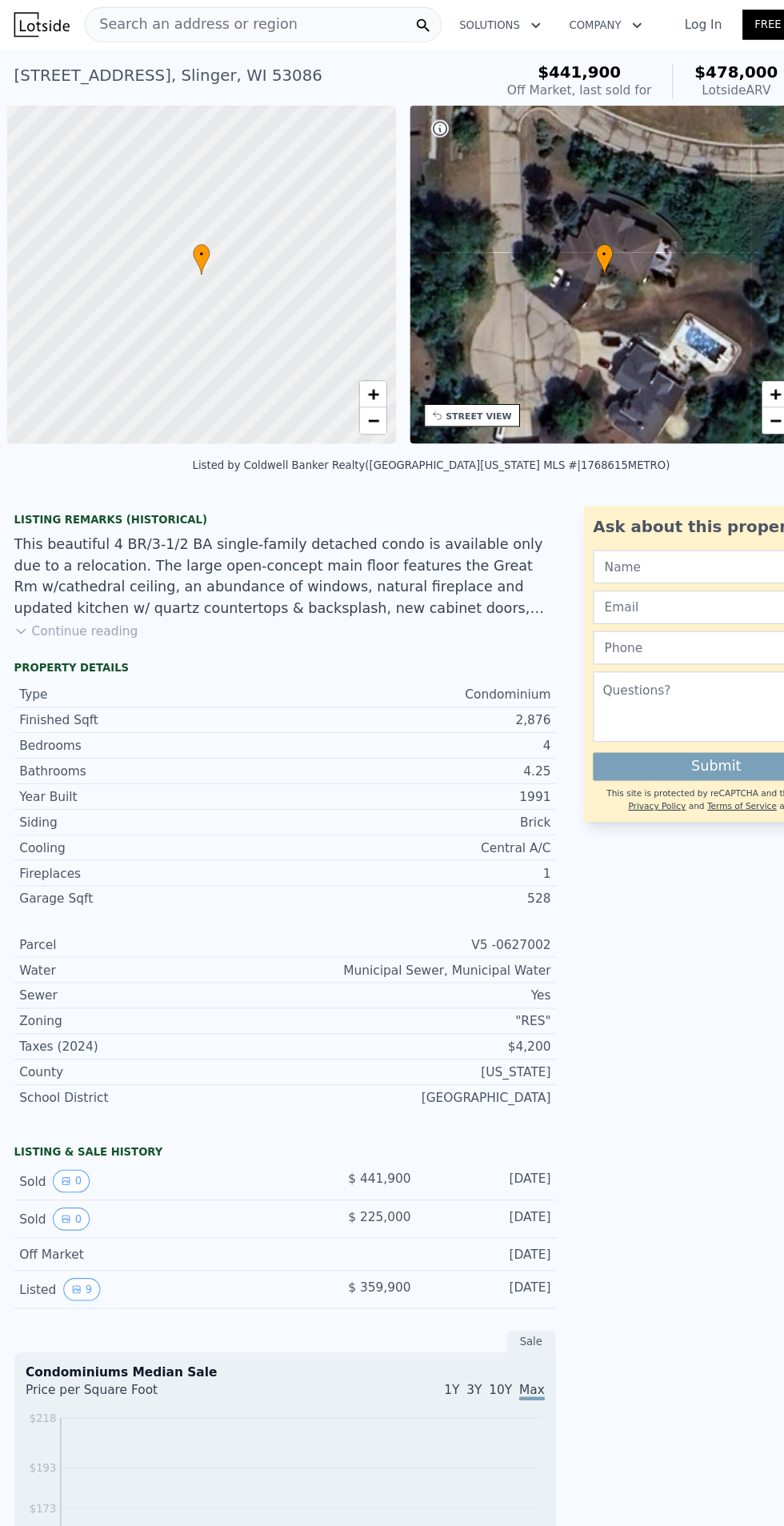
scroll to position [0, 7]
